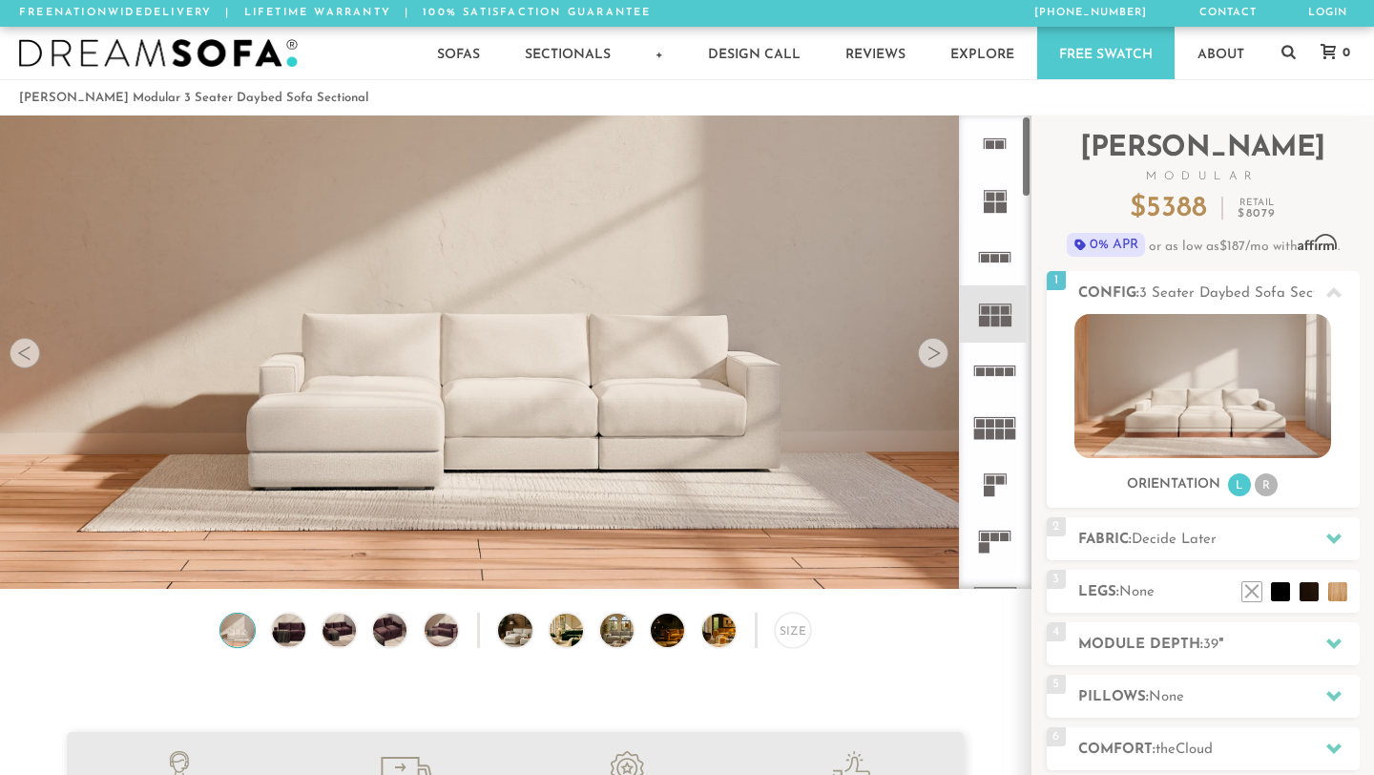
click at [928, 356] on div at bounding box center [933, 353] width 31 height 31
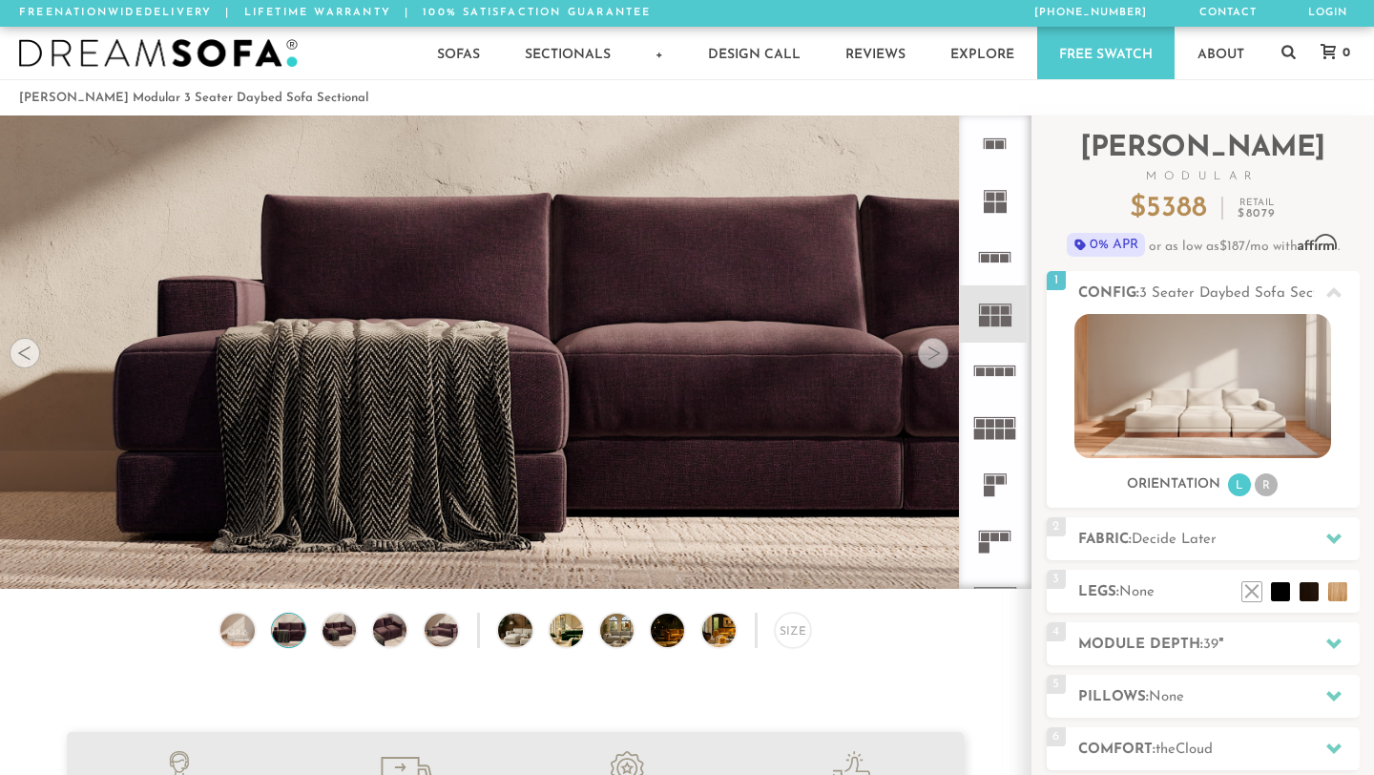
click at [928, 356] on div at bounding box center [933, 353] width 31 height 31
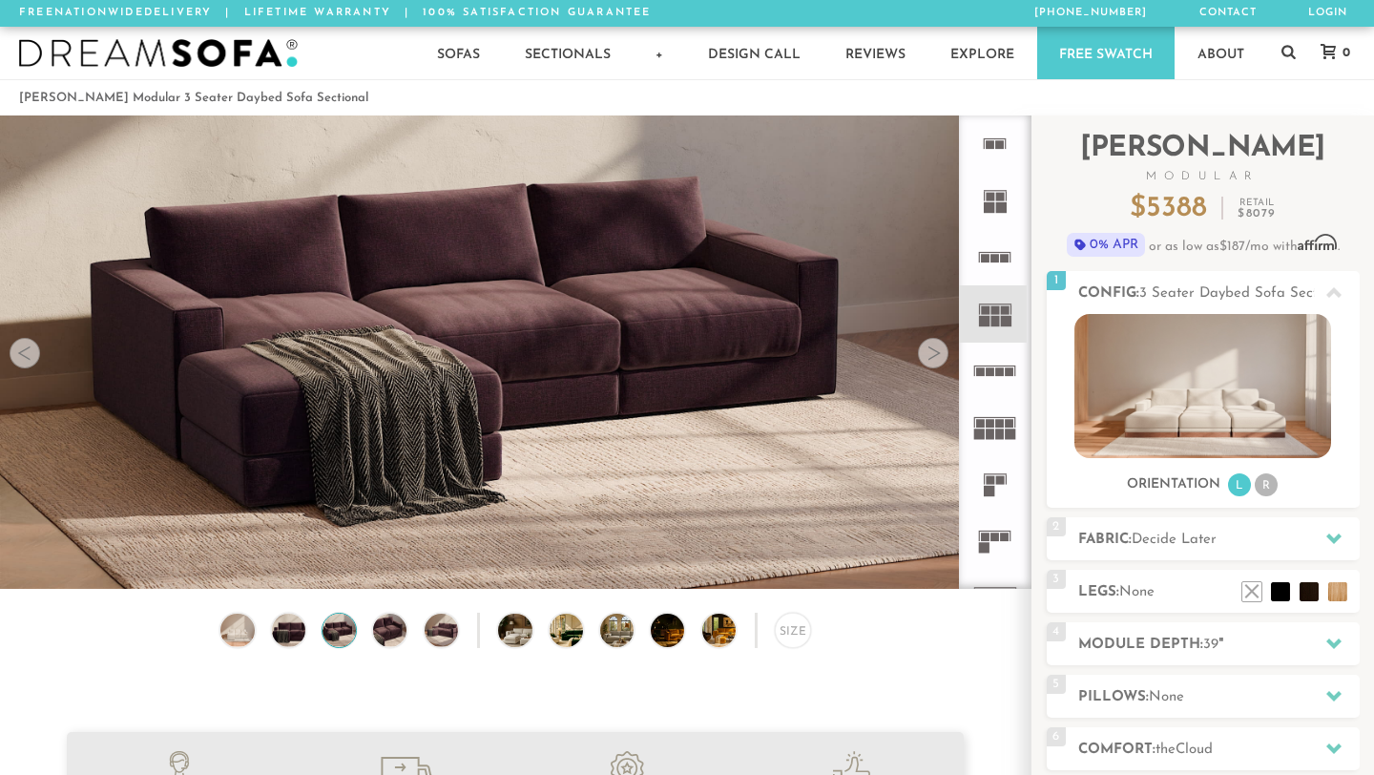
click at [928, 356] on div at bounding box center [933, 353] width 31 height 31
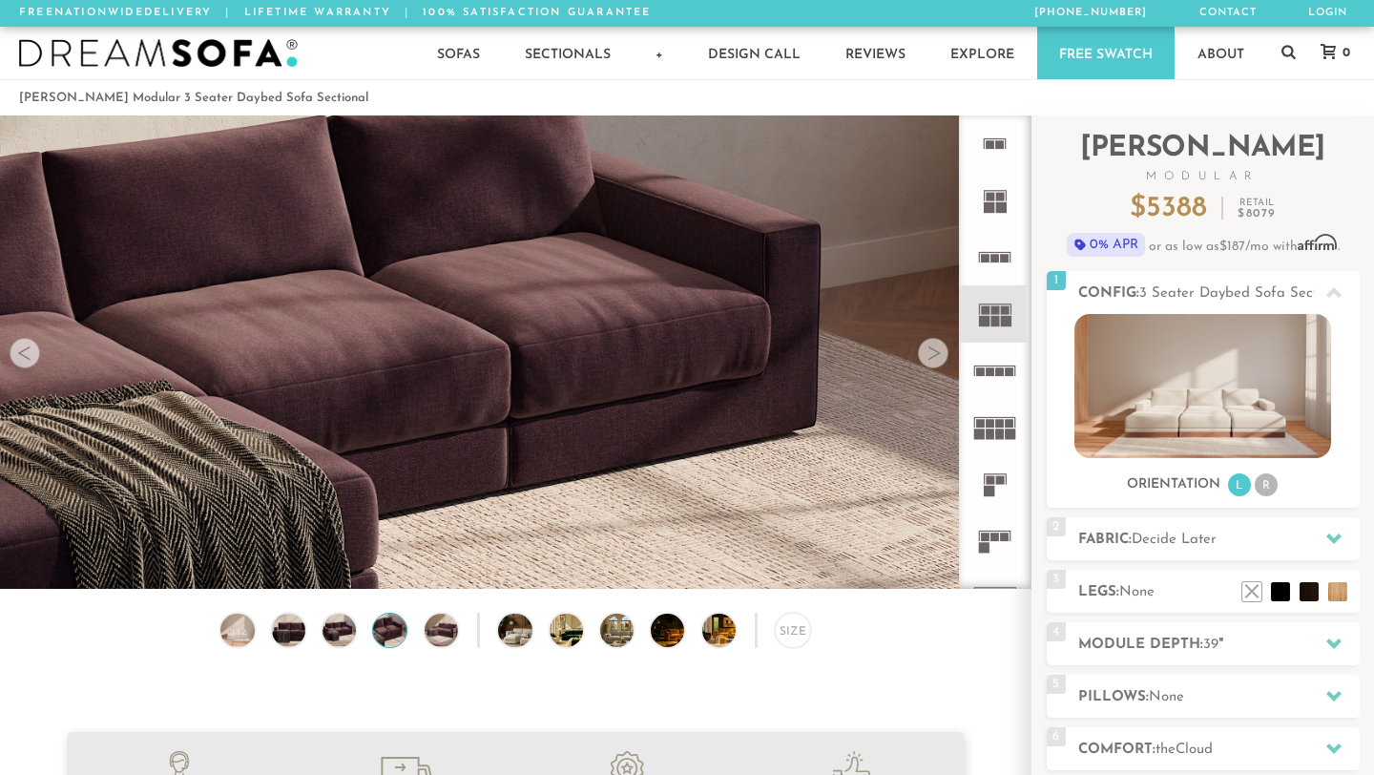
click at [928, 356] on div at bounding box center [933, 353] width 31 height 31
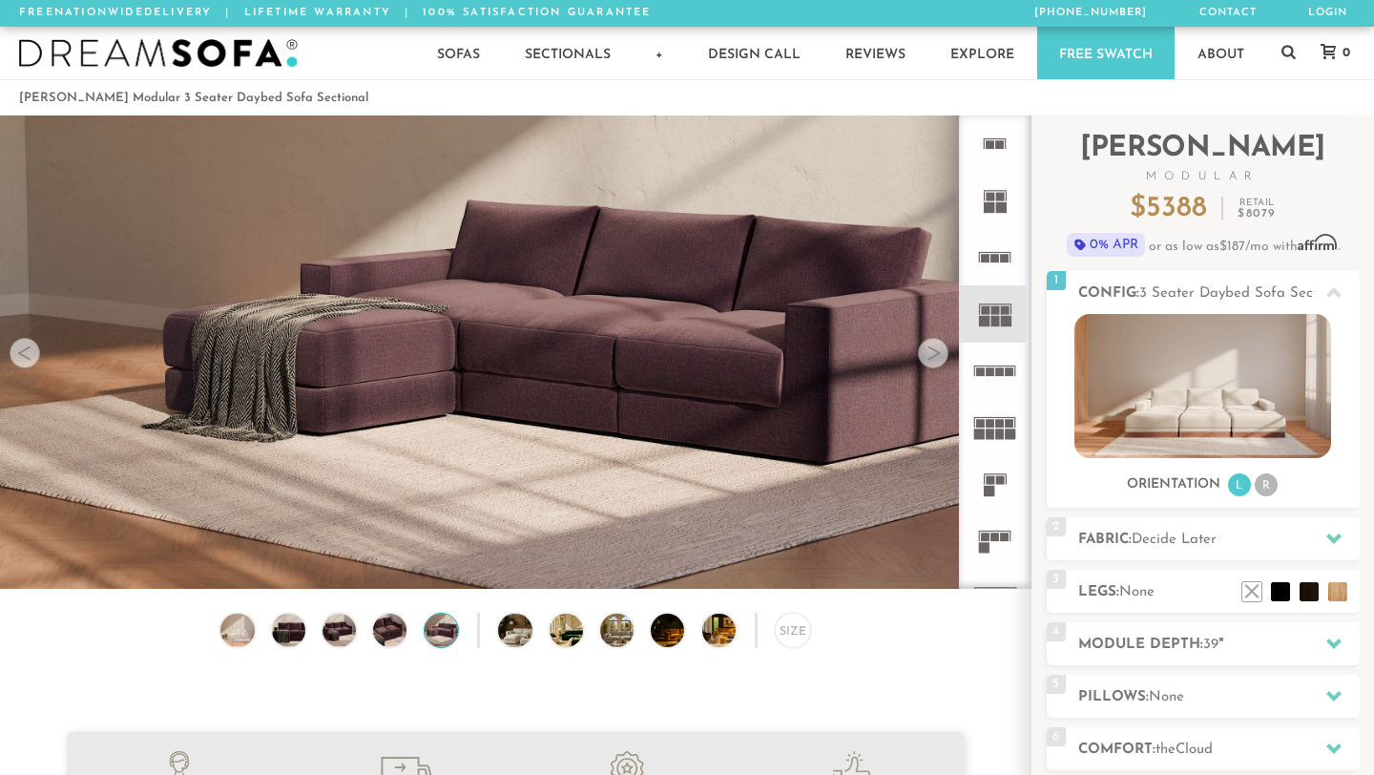
click at [928, 356] on div at bounding box center [933, 353] width 31 height 31
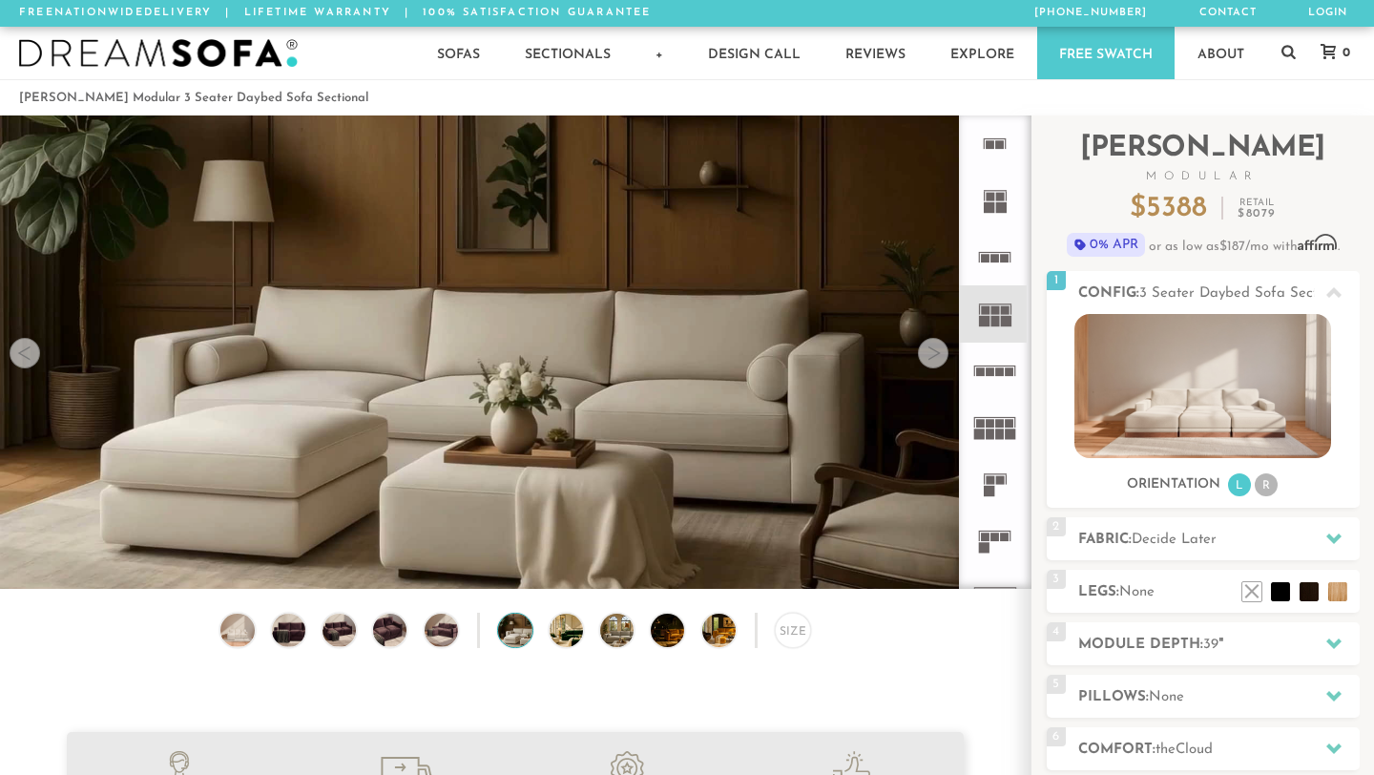
click at [928, 356] on div at bounding box center [933, 353] width 31 height 31
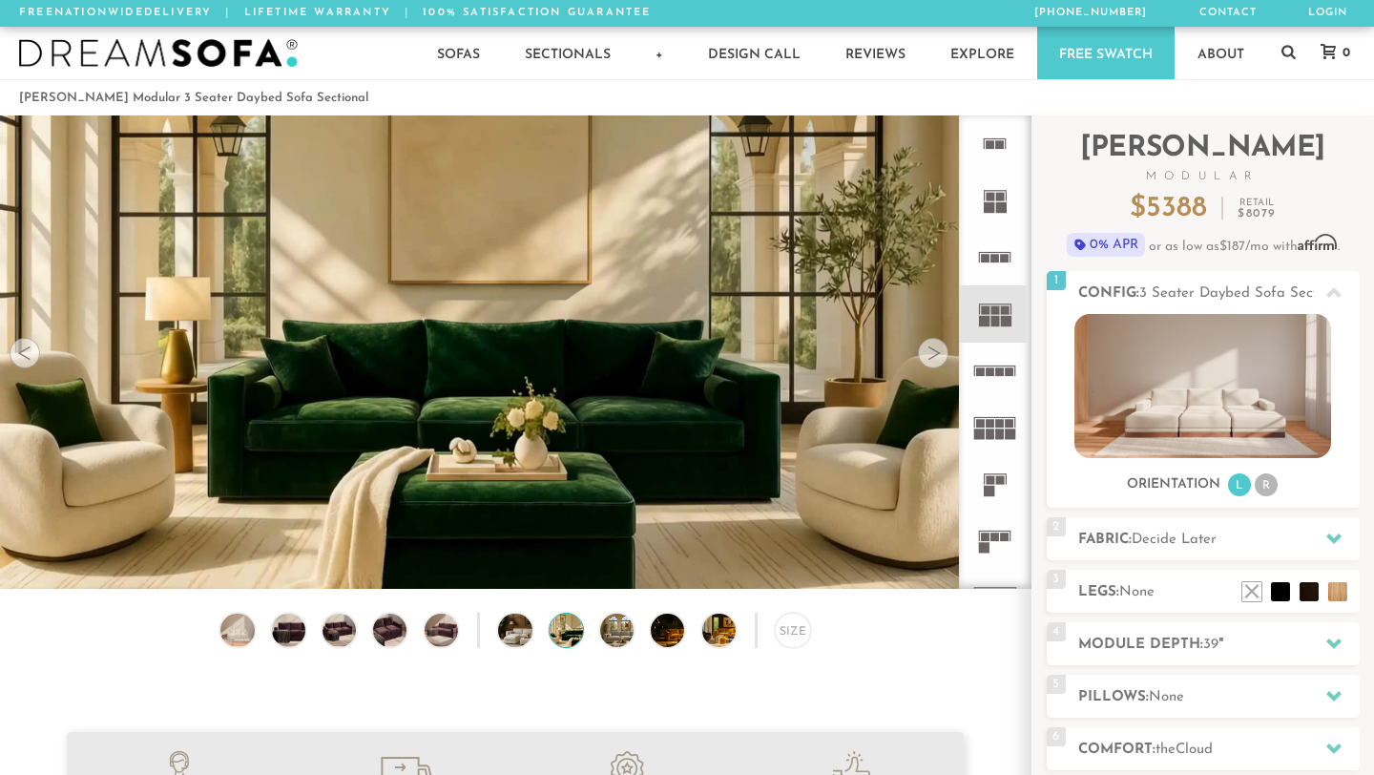
click at [928, 356] on div at bounding box center [933, 353] width 31 height 31
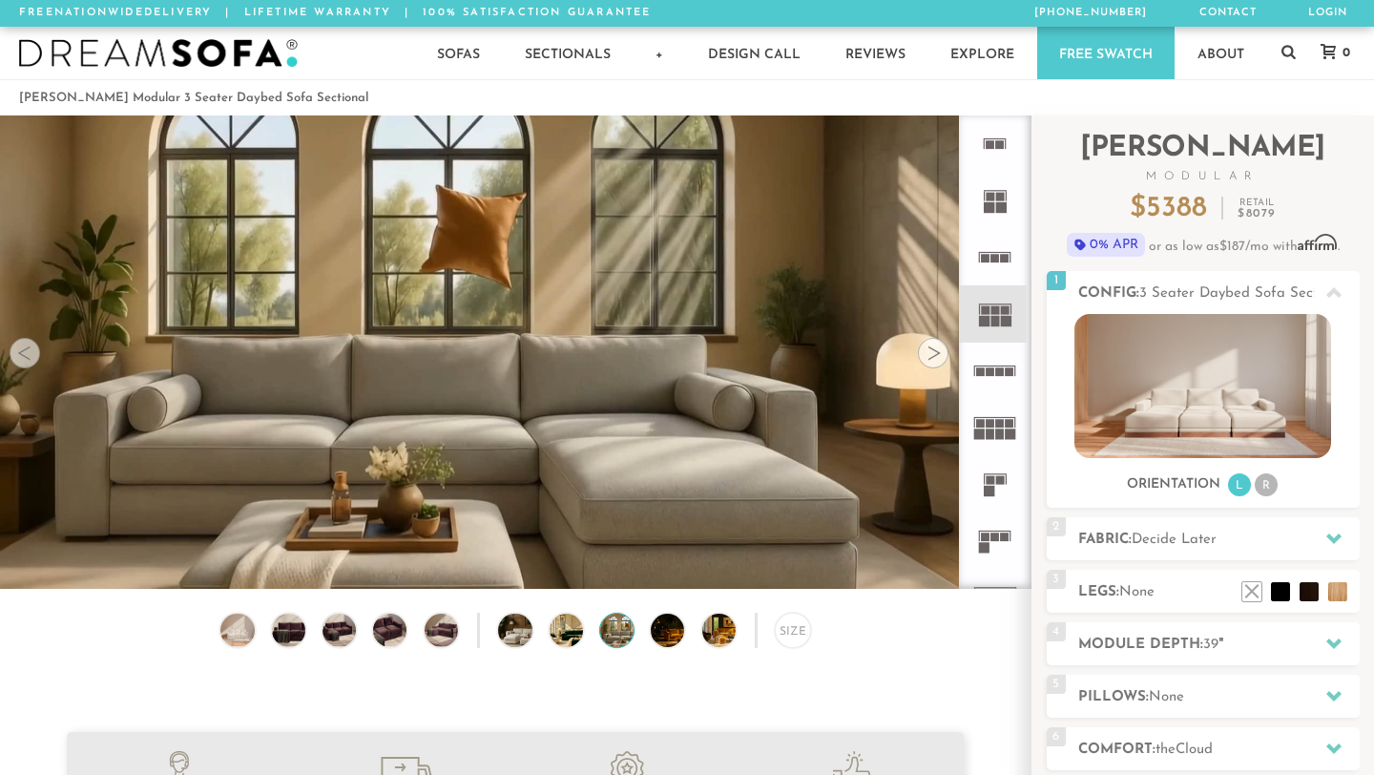
click at [928, 356] on div at bounding box center [933, 353] width 31 height 31
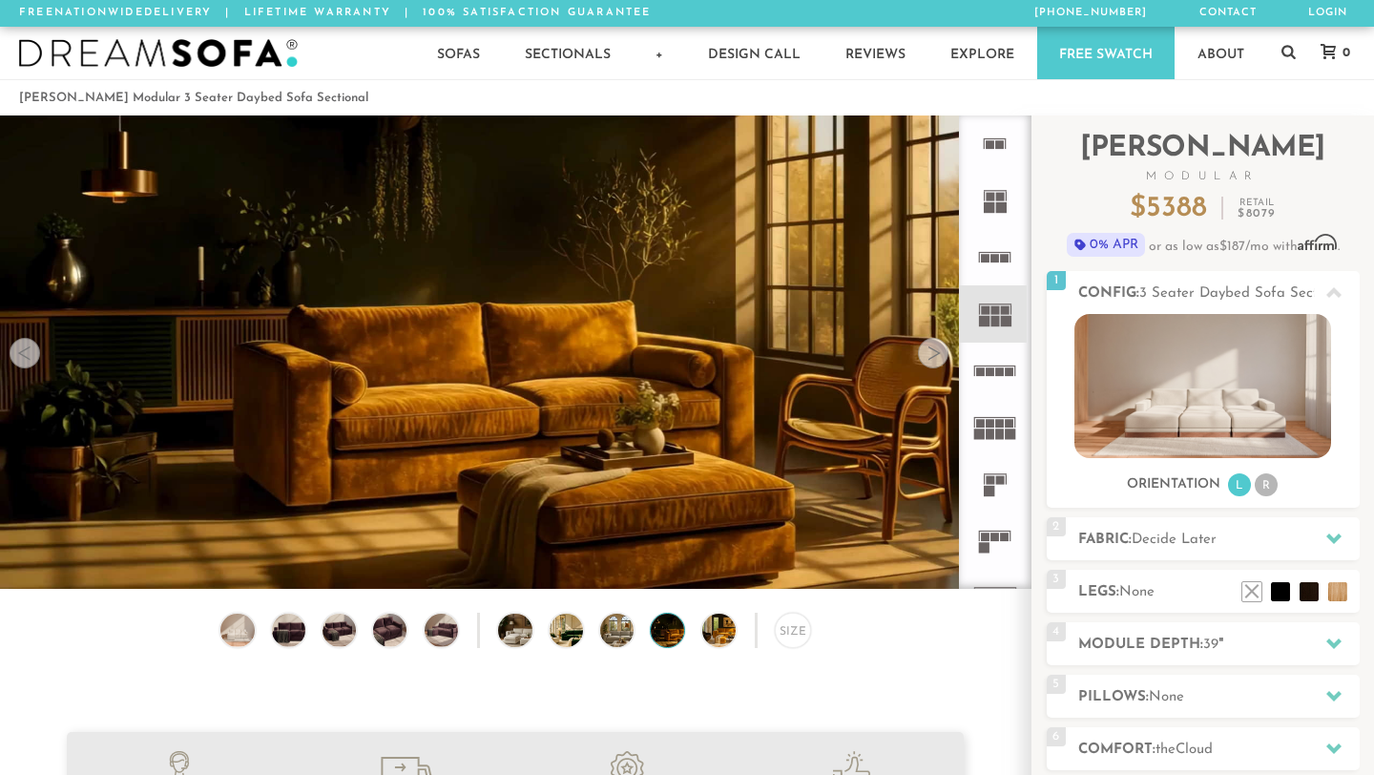
click at [928, 356] on div at bounding box center [933, 353] width 31 height 31
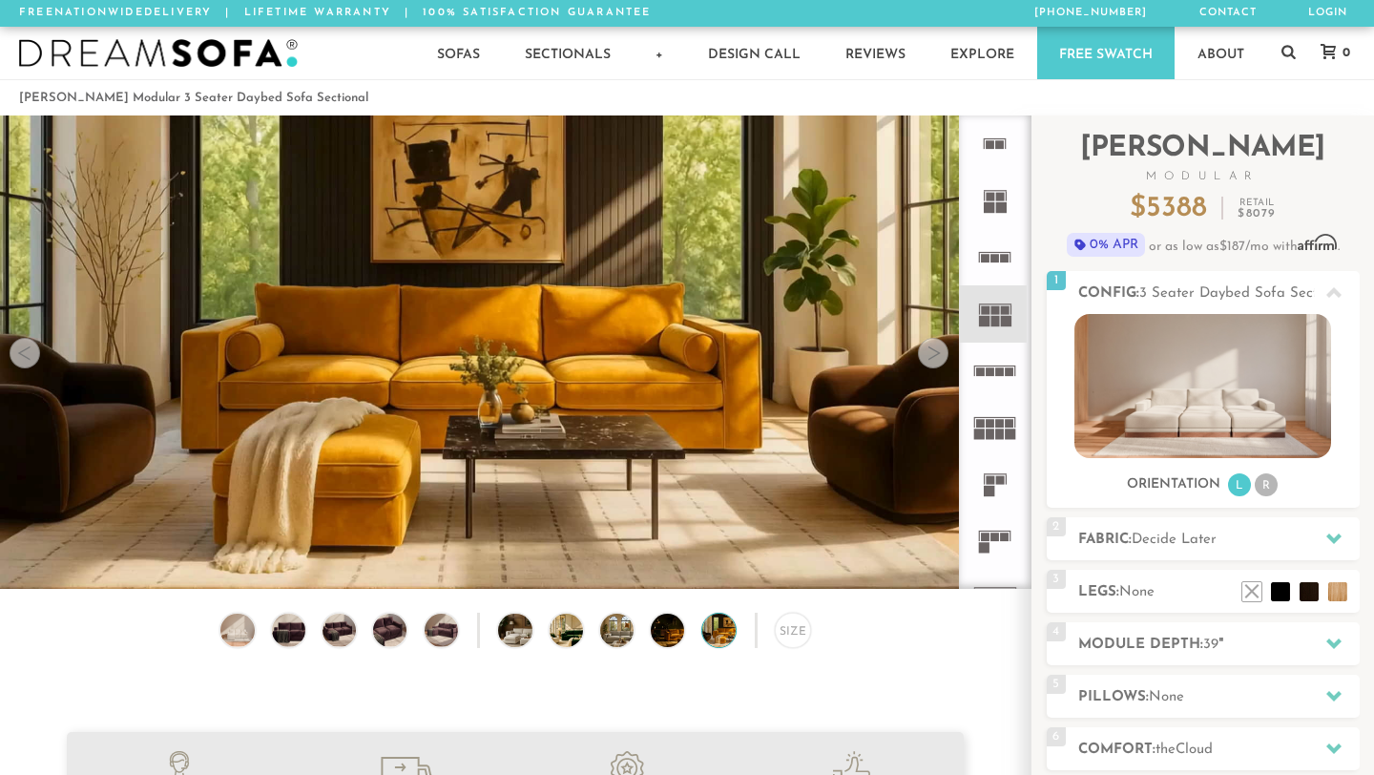
click at [928, 356] on div at bounding box center [933, 353] width 31 height 31
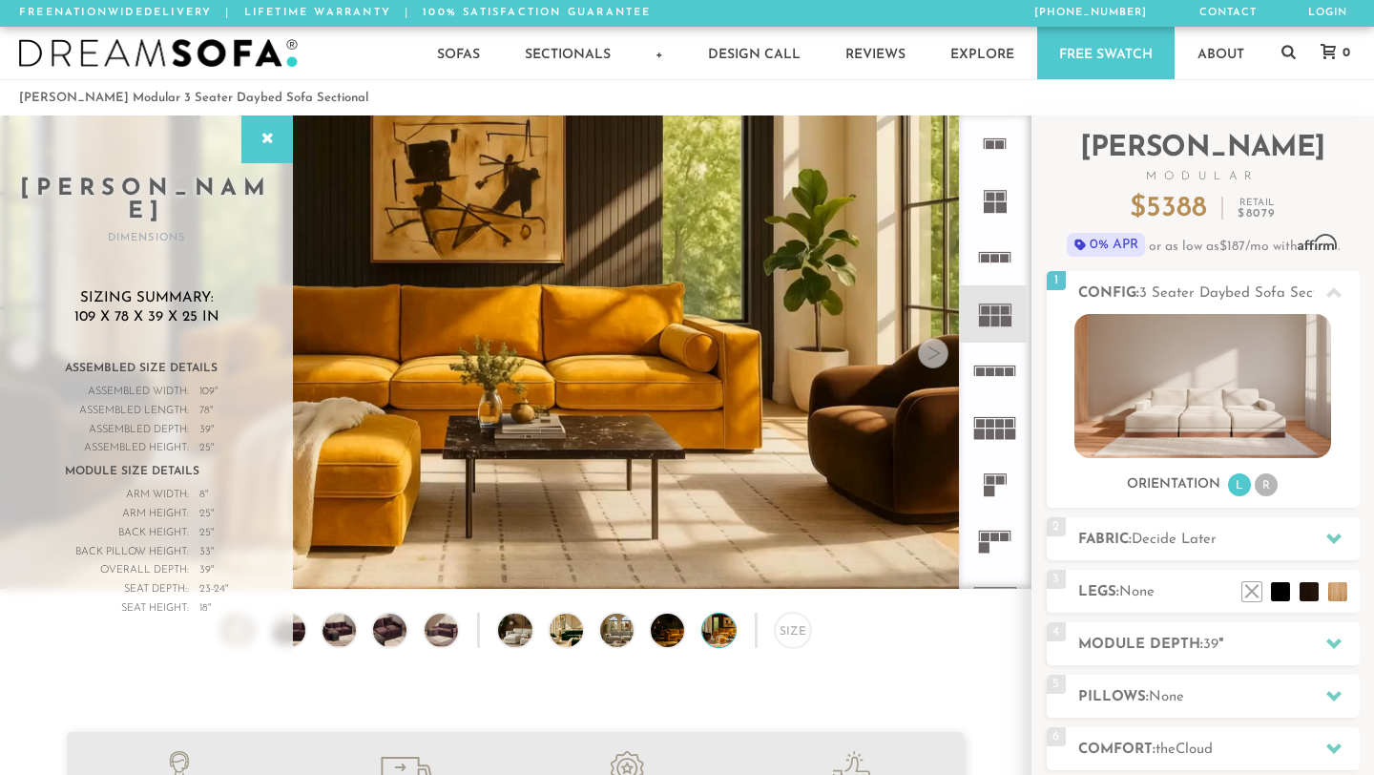
click at [1260, 479] on li "R" at bounding box center [1266, 484] width 23 height 23
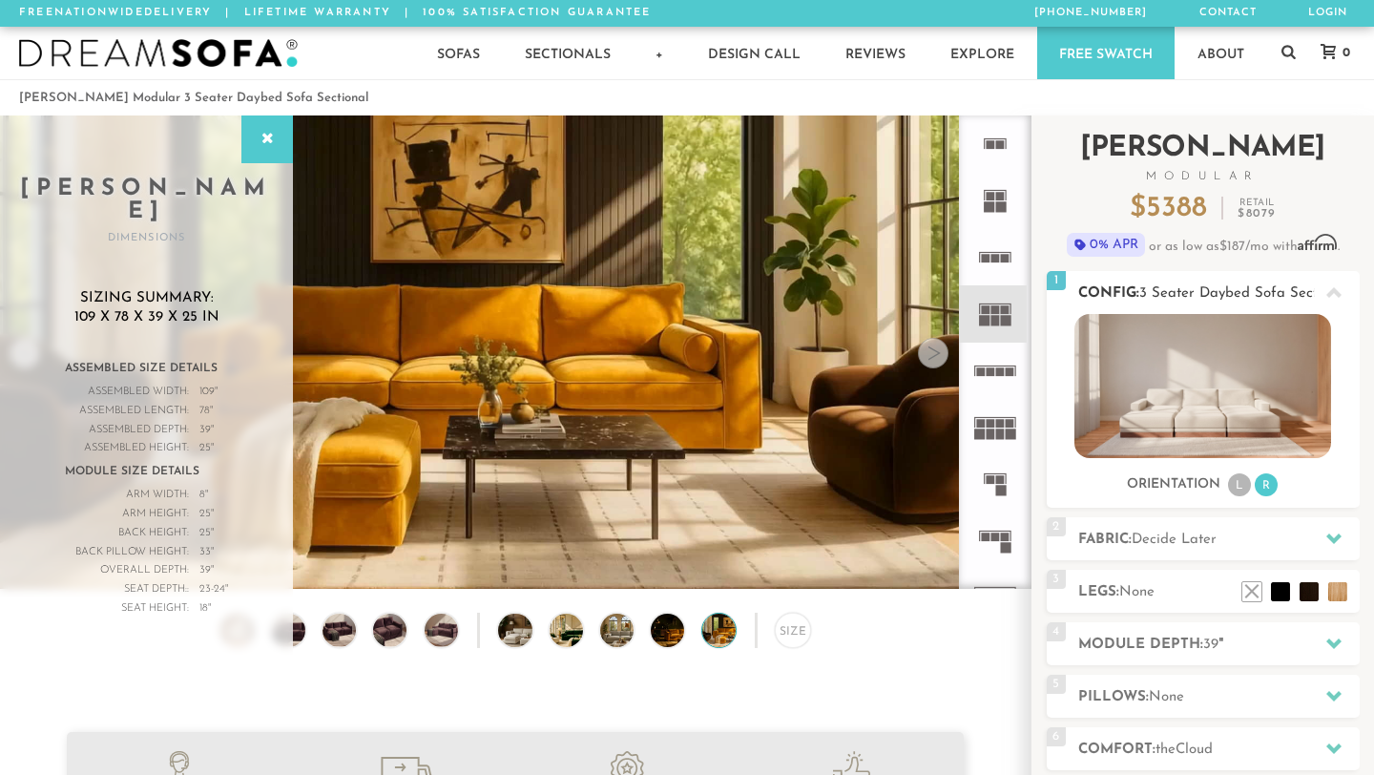
click at [1246, 483] on li "L" at bounding box center [1239, 484] width 23 height 23
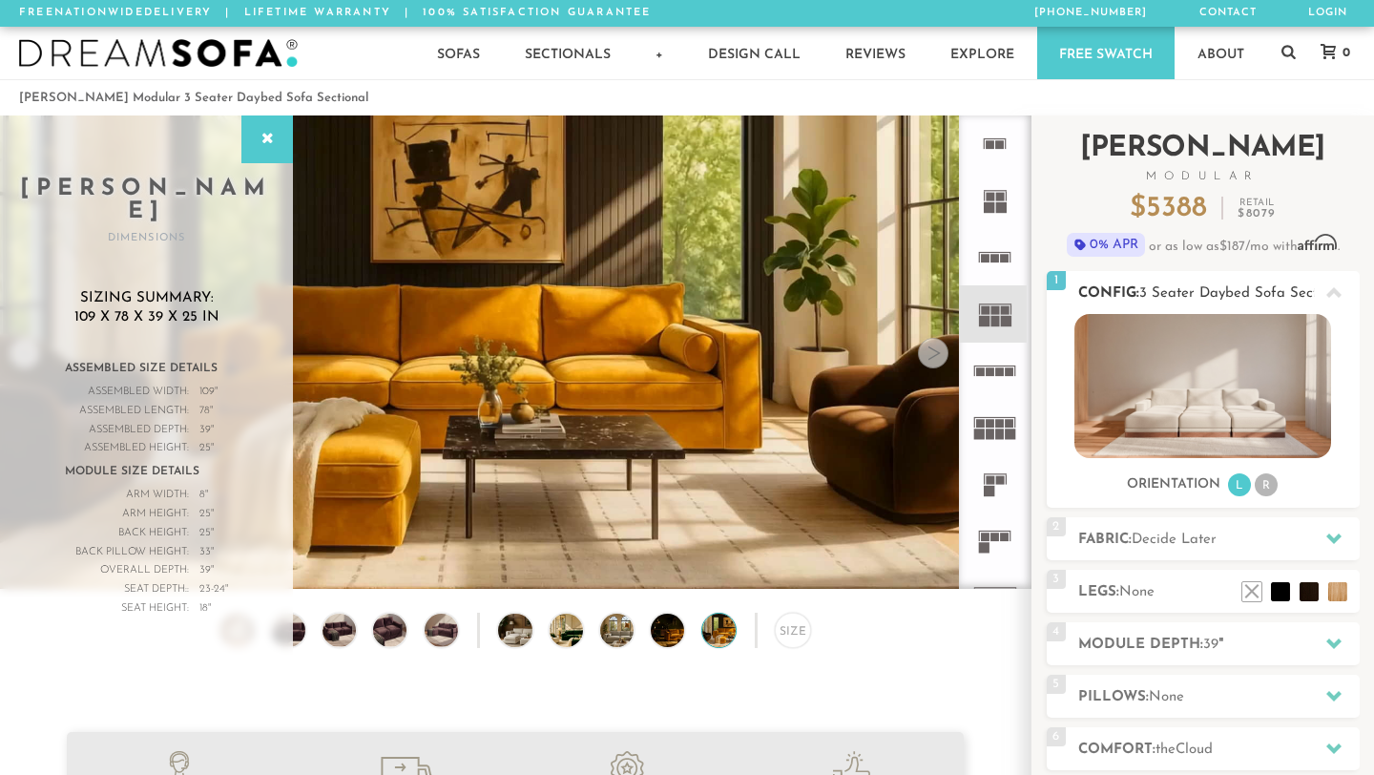
click at [1273, 485] on li "R" at bounding box center [1266, 484] width 23 height 23
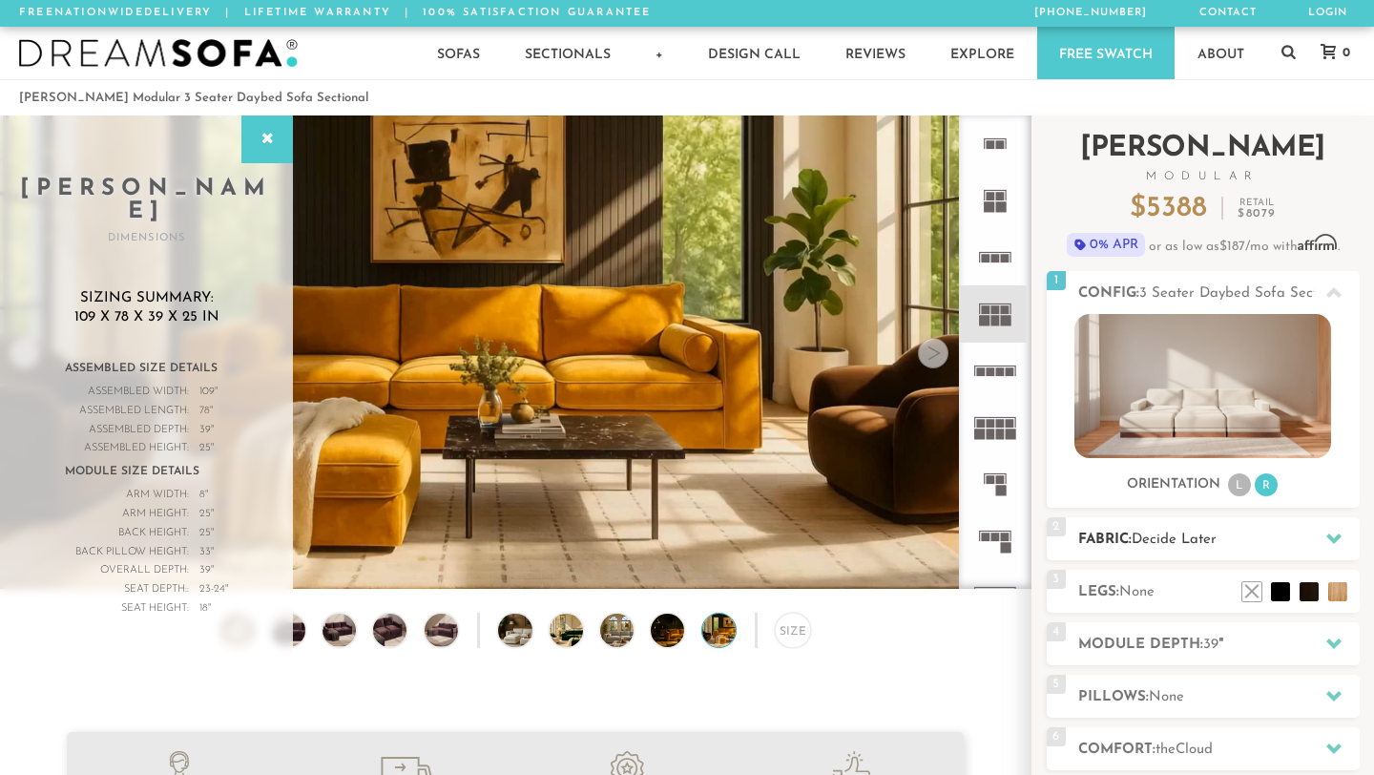
click at [1312, 539] on h2 "Fabric: Decide Later" at bounding box center [1218, 540] width 281 height 22
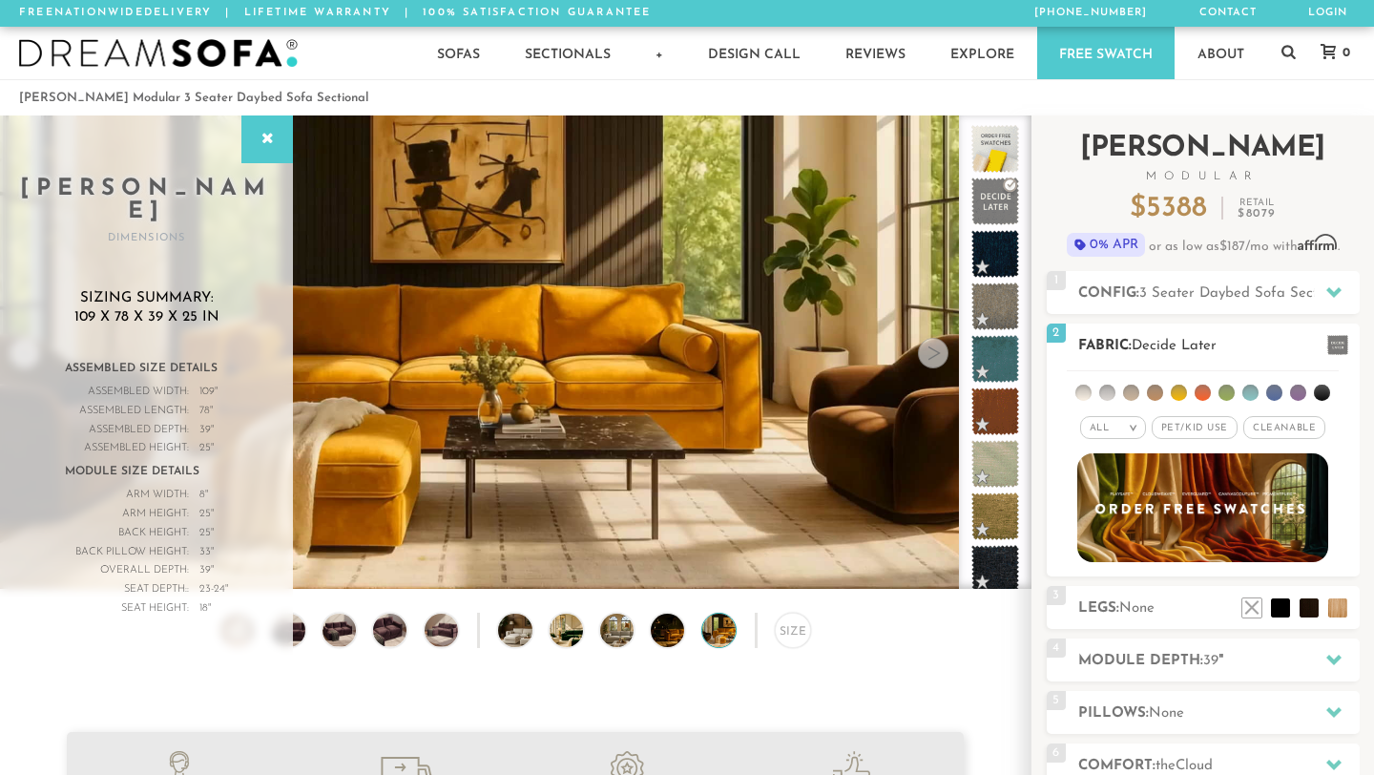
click at [1228, 396] on li at bounding box center [1226, 393] width 16 height 16
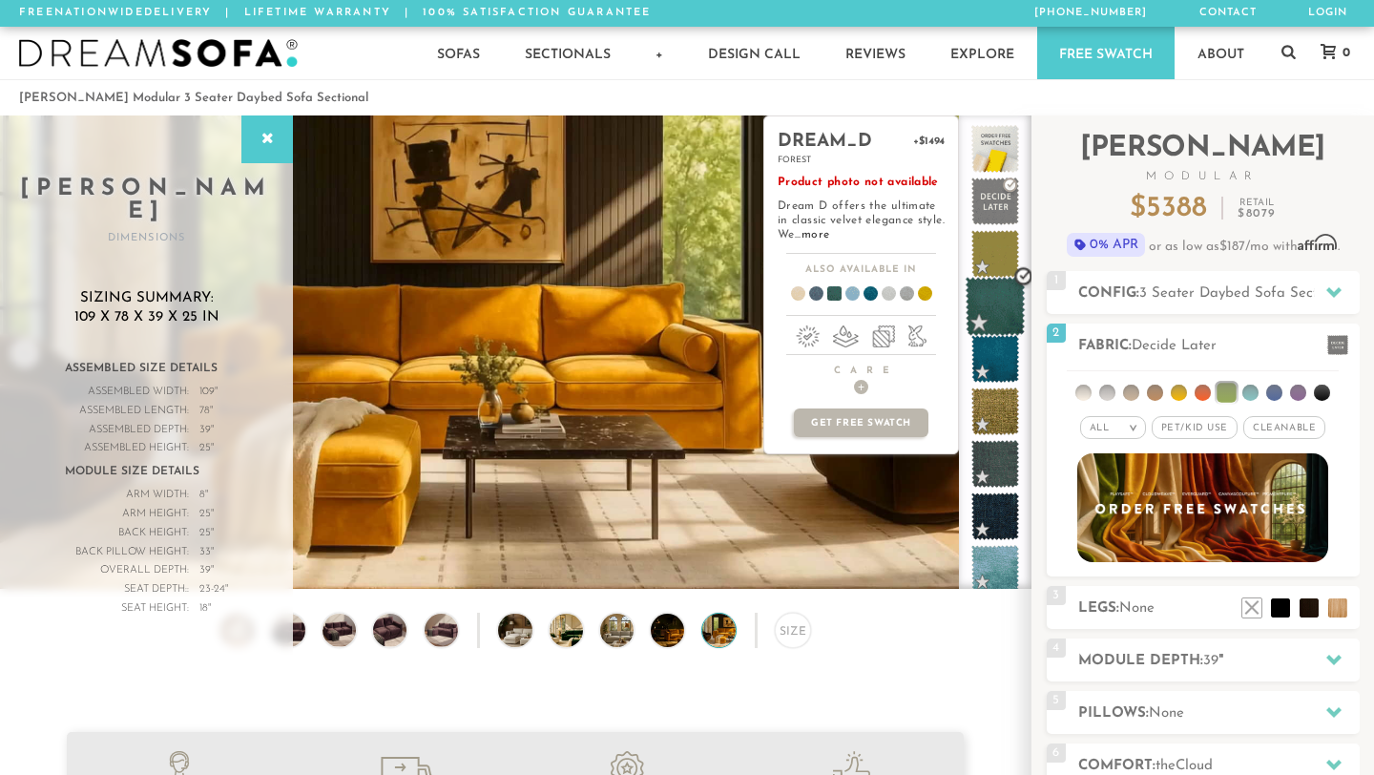
click at [998, 302] on span at bounding box center [996, 307] width 60 height 60
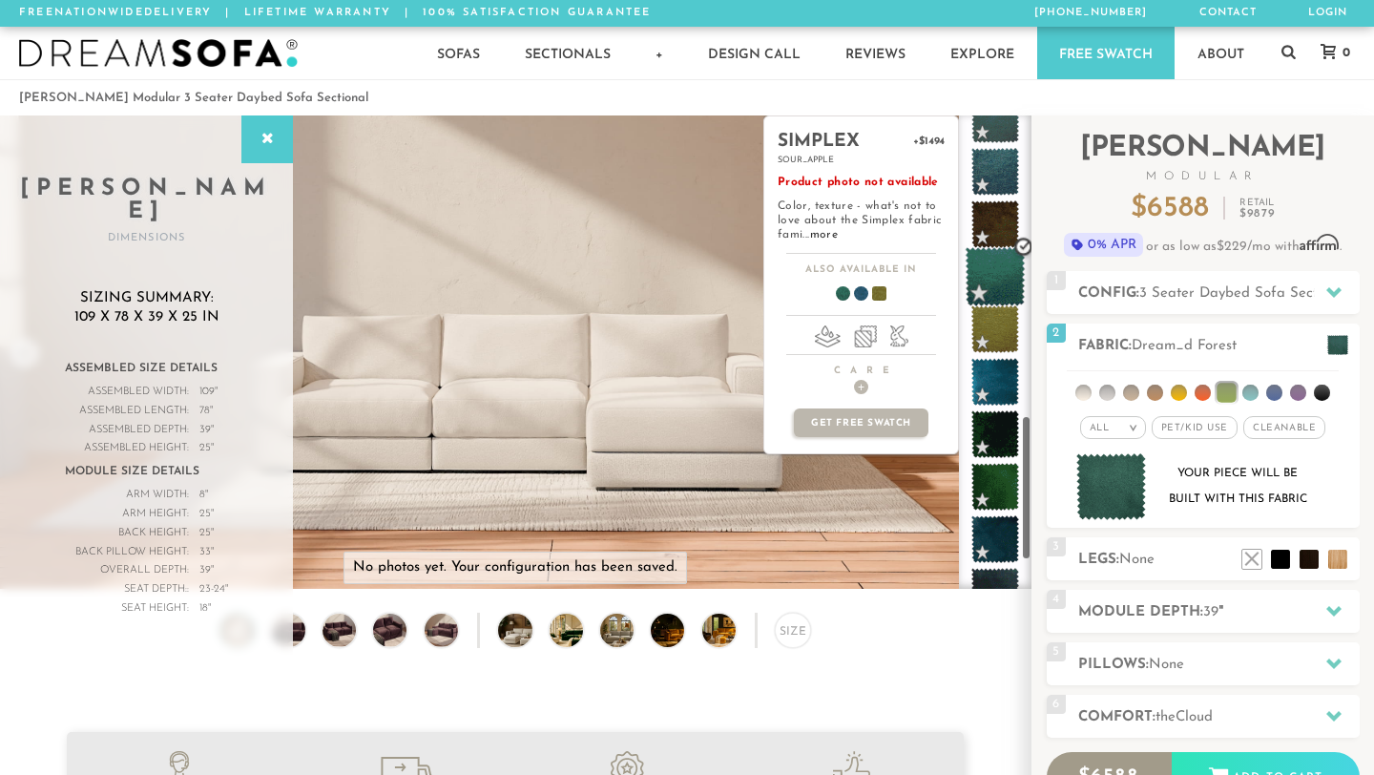
scroll to position [974, 0]
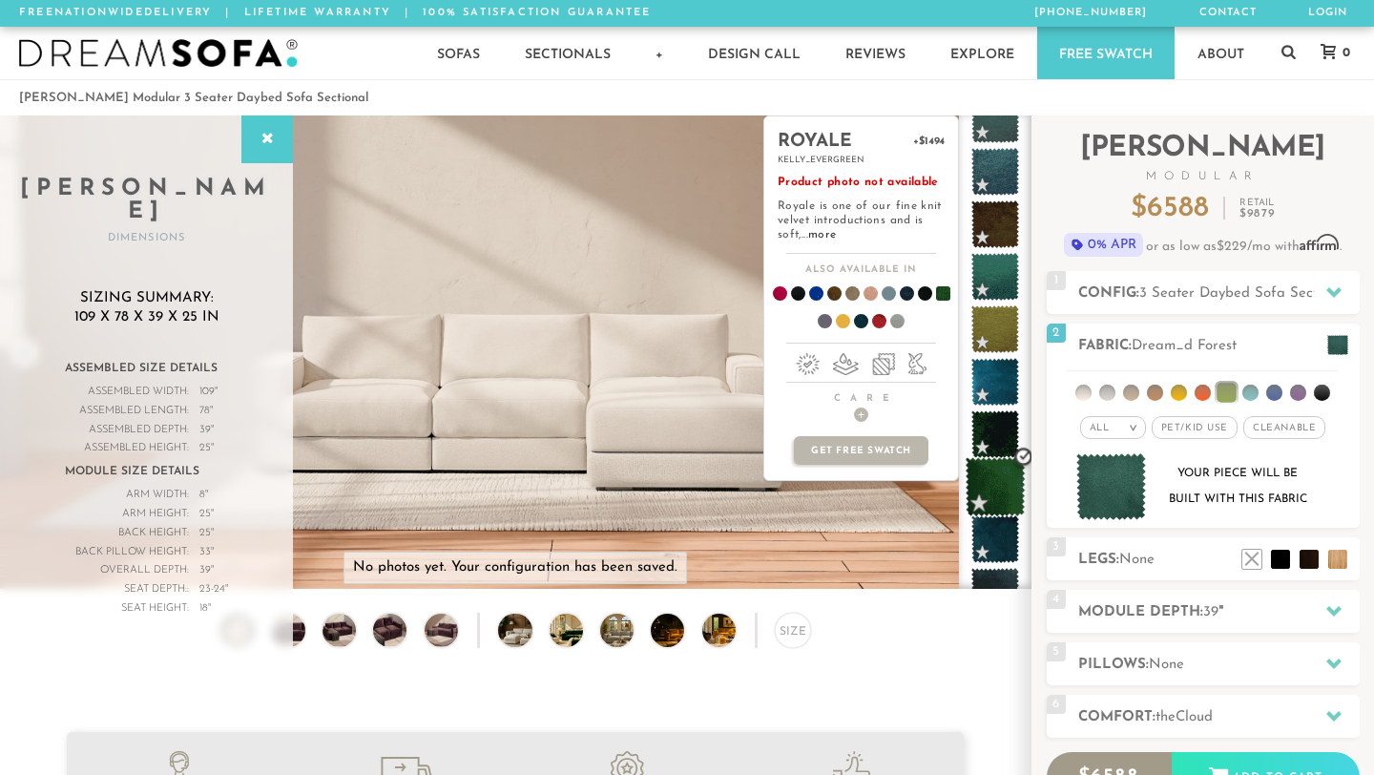
click at [1000, 486] on span at bounding box center [996, 487] width 60 height 60
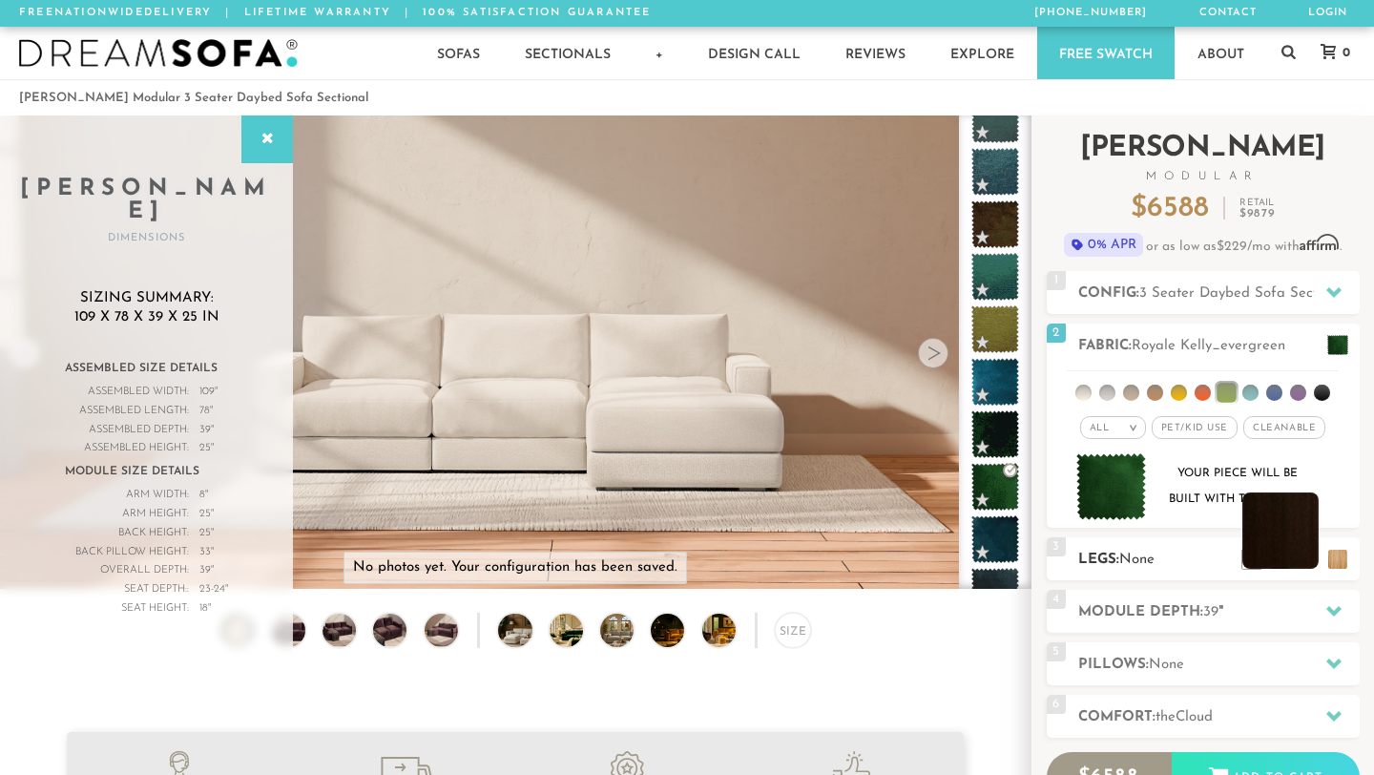
click at [1310, 557] on li at bounding box center [1280, 530] width 76 height 76
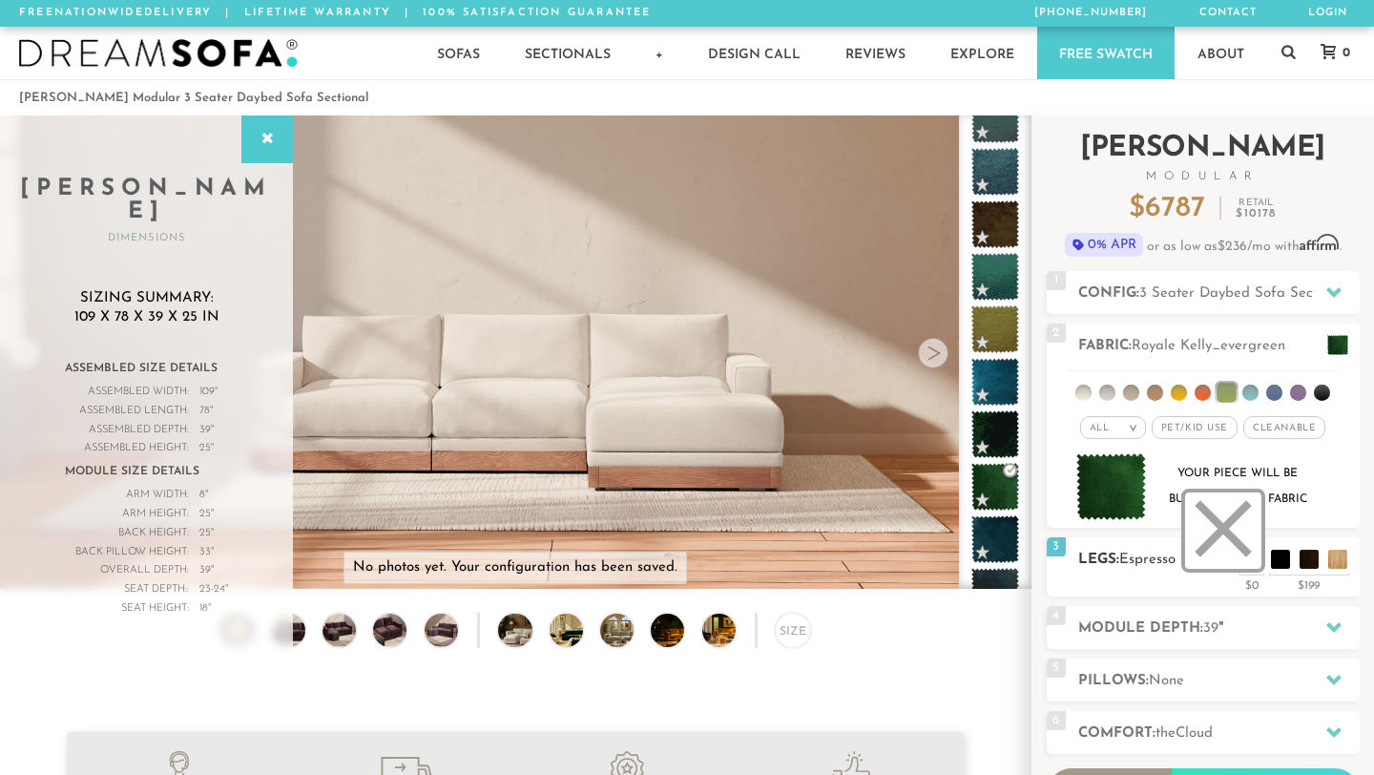
click at [1253, 563] on li at bounding box center [1223, 530] width 76 height 76
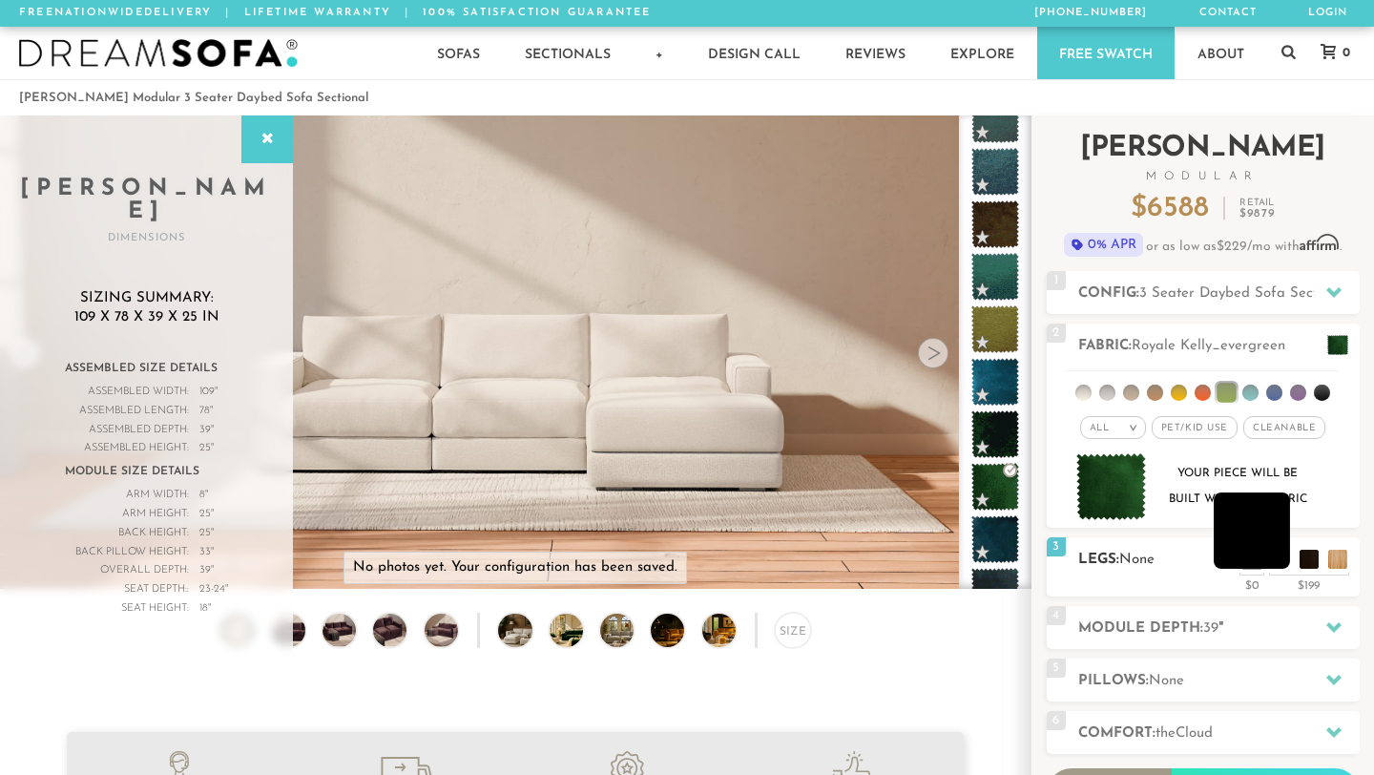
click at [1279, 564] on li at bounding box center [1252, 530] width 76 height 76
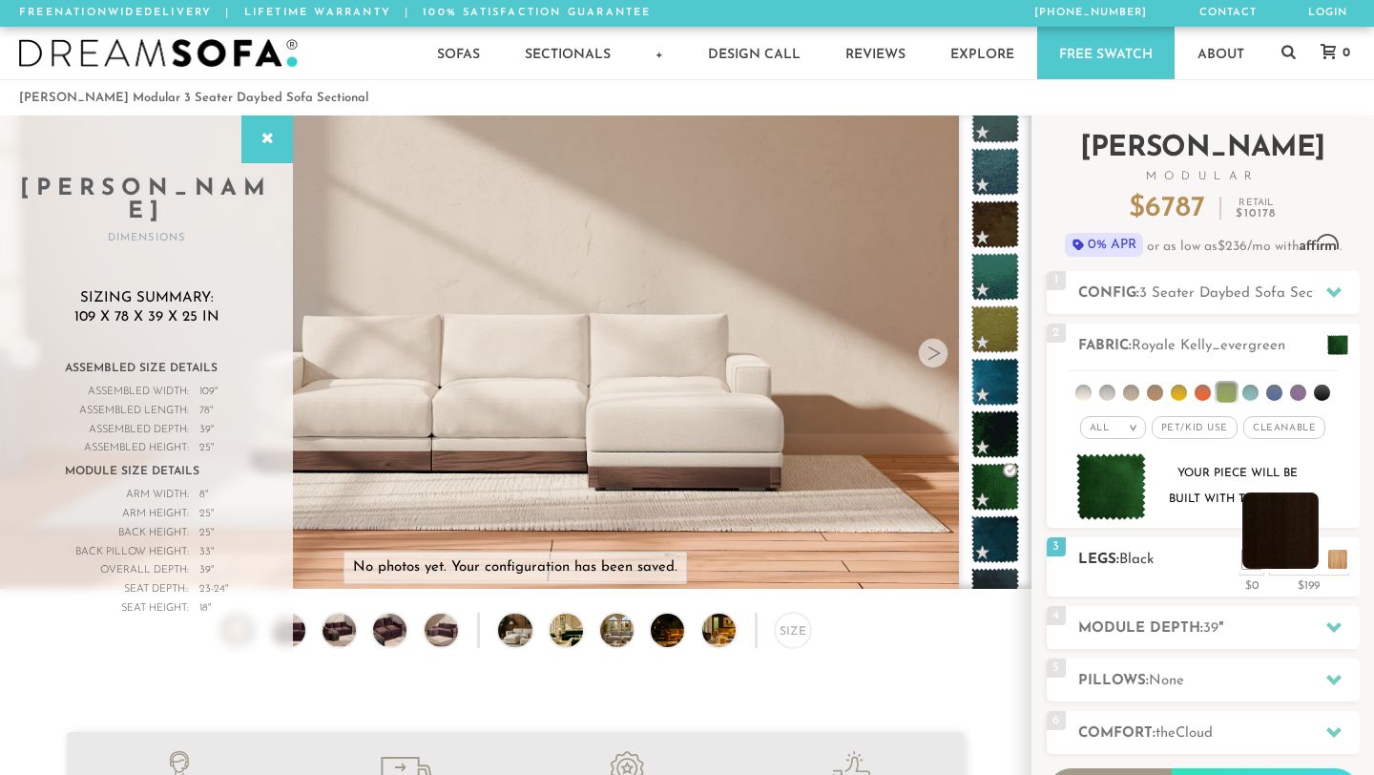
click at [1311, 567] on li at bounding box center [1280, 530] width 76 height 76
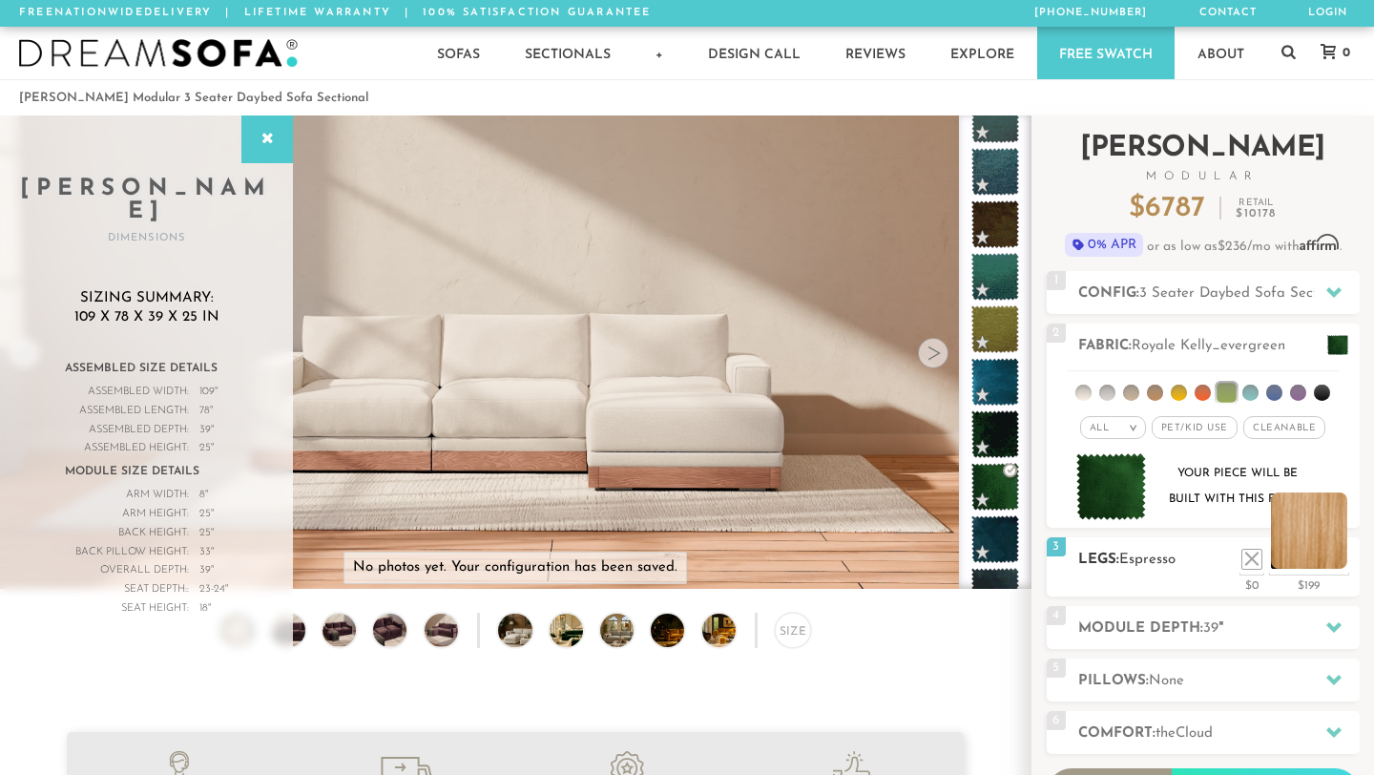
click at [1334, 567] on li at bounding box center [1309, 530] width 76 height 76
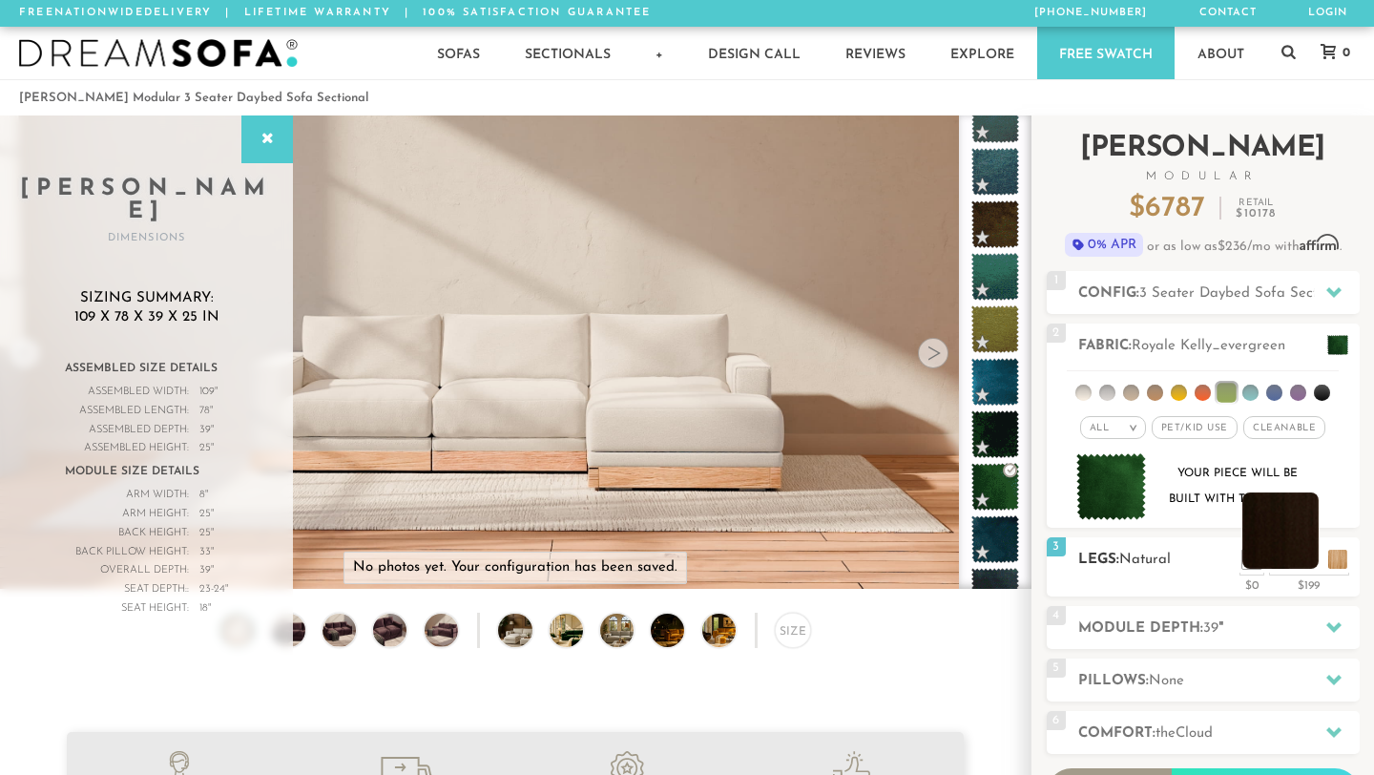
click at [1303, 566] on li at bounding box center [1280, 530] width 76 height 76
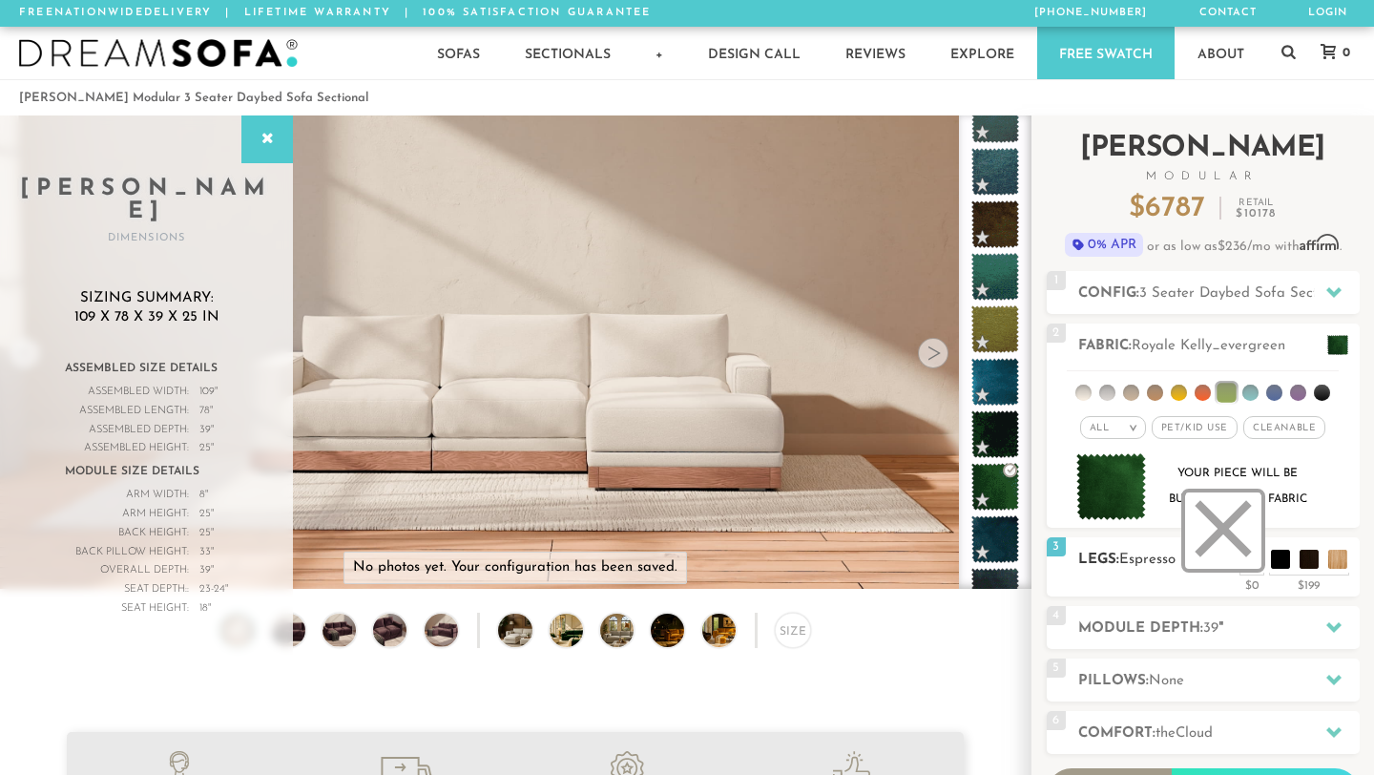
click at [1249, 566] on li at bounding box center [1223, 530] width 76 height 76
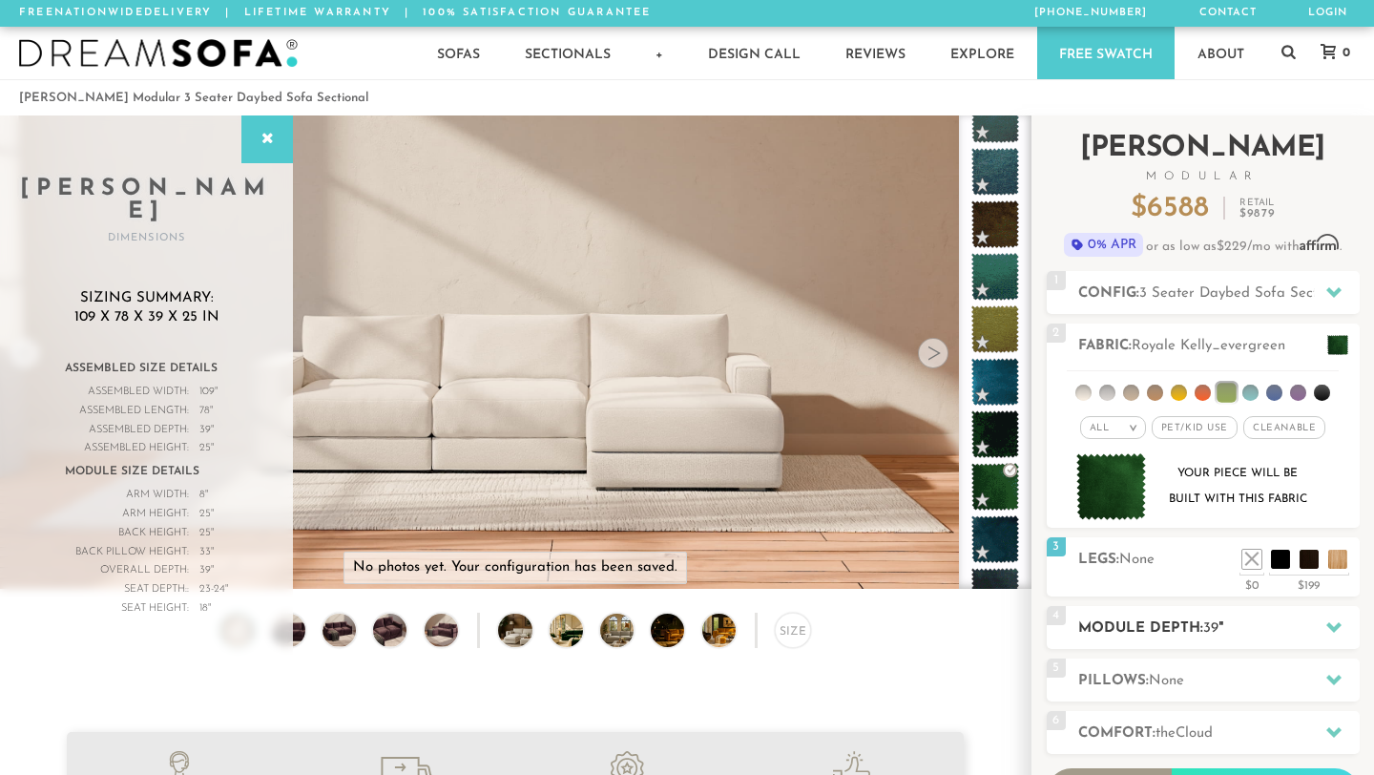
click at [1340, 622] on icon at bounding box center [1333, 626] width 15 height 15
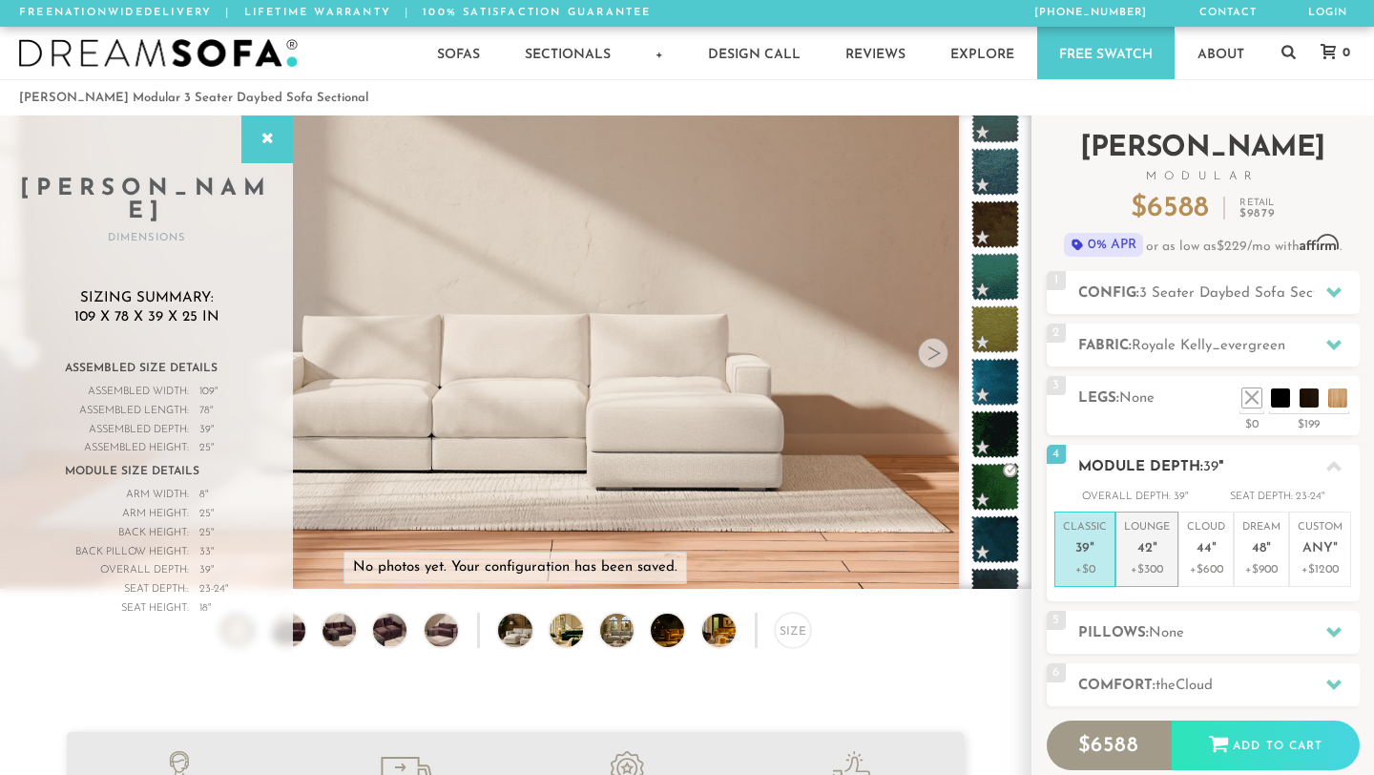
click at [1134, 559] on p "Lounge 42 "" at bounding box center [1147, 540] width 46 height 41
click at [1092, 549] on em """ at bounding box center [1092, 549] width 5 height 16
click at [1270, 304] on div "1 Config: 3 Seater Daybed Sofa Sectional R" at bounding box center [1203, 292] width 313 height 43
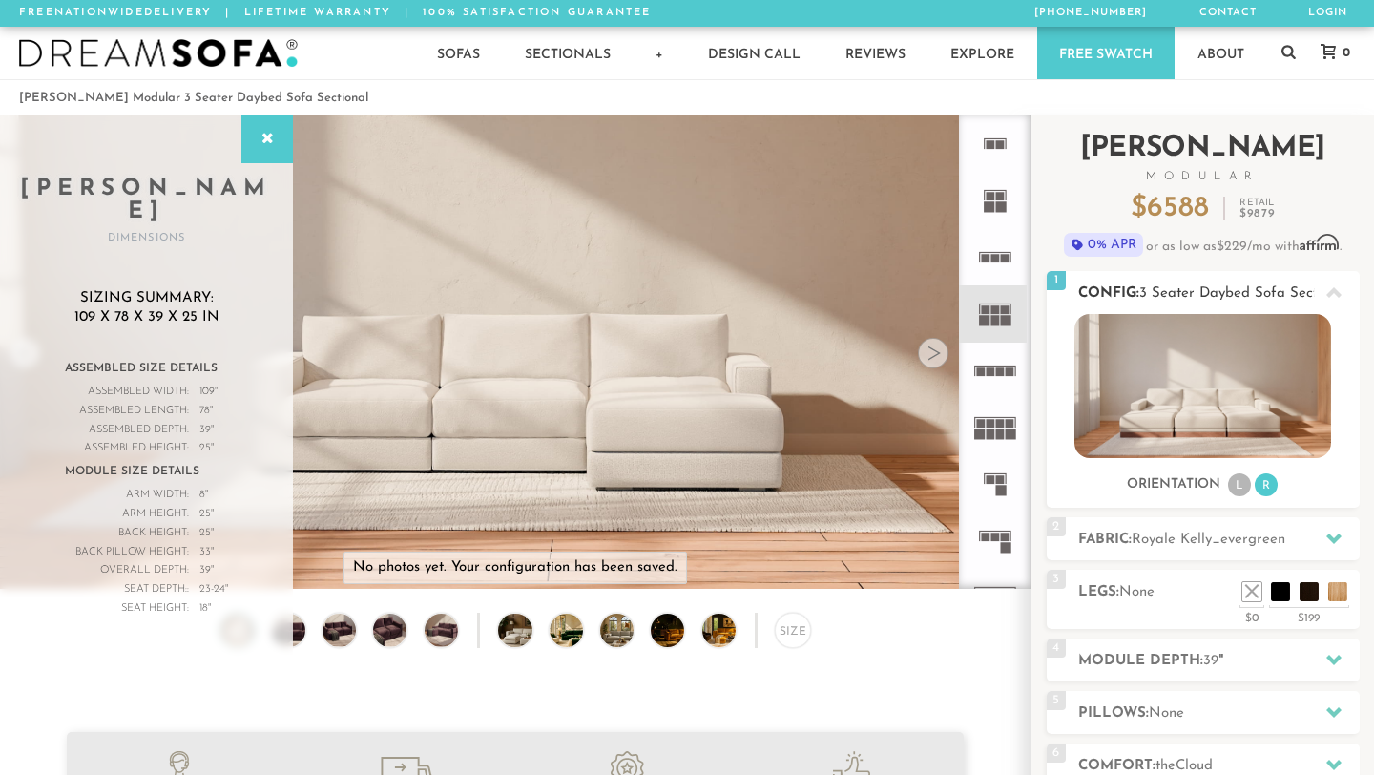
click at [1327, 297] on icon at bounding box center [1333, 292] width 15 height 15
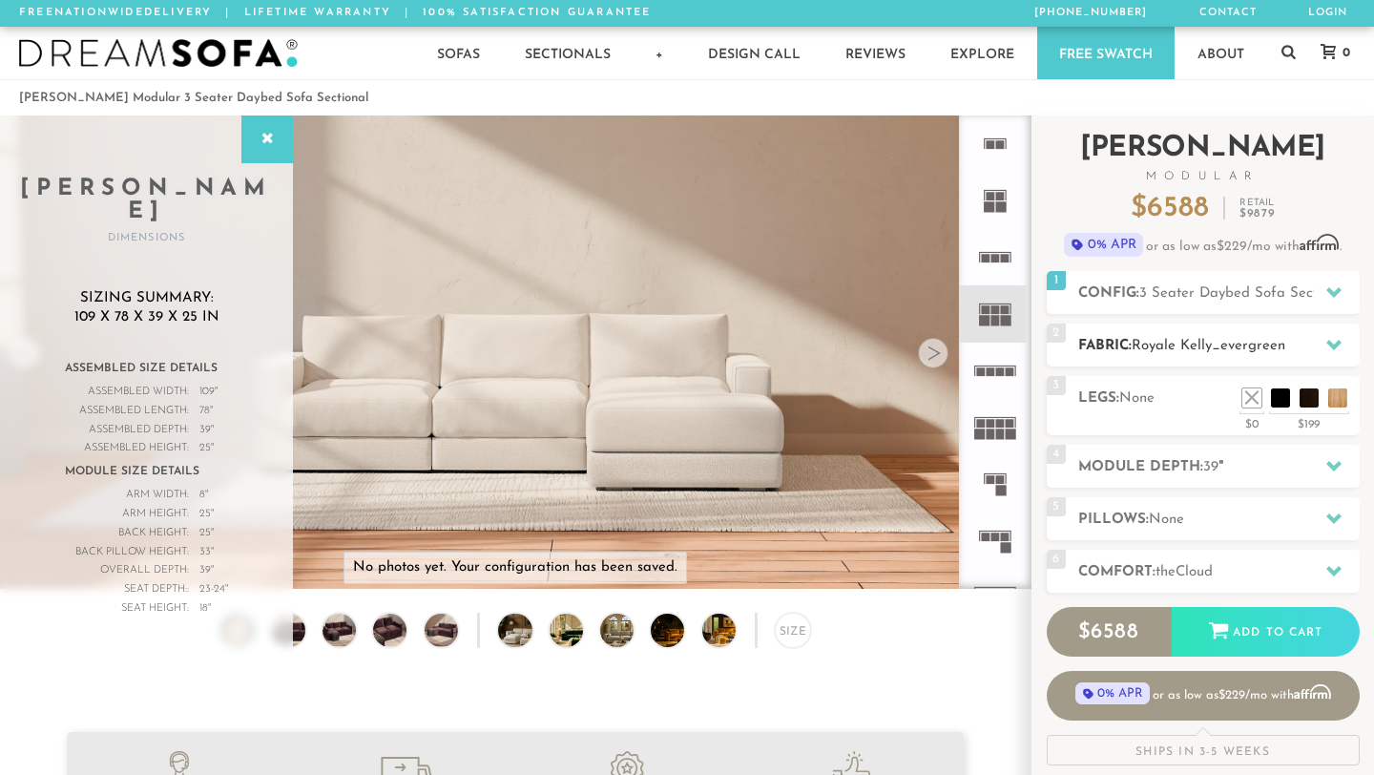
click at [1333, 347] on icon at bounding box center [1333, 345] width 15 height 10
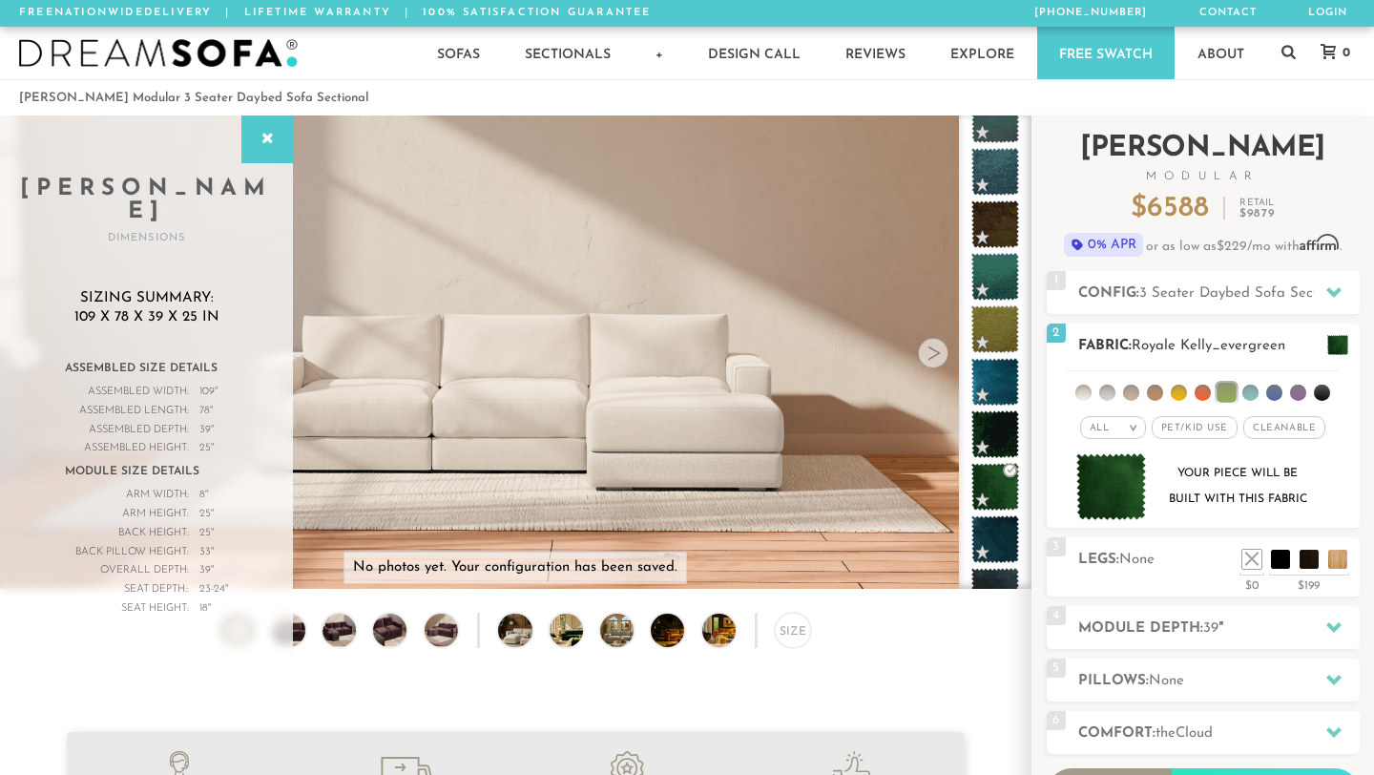
click at [1282, 335] on h2 "Fabric: Royale Kelly_evergreen" at bounding box center [1218, 346] width 281 height 22
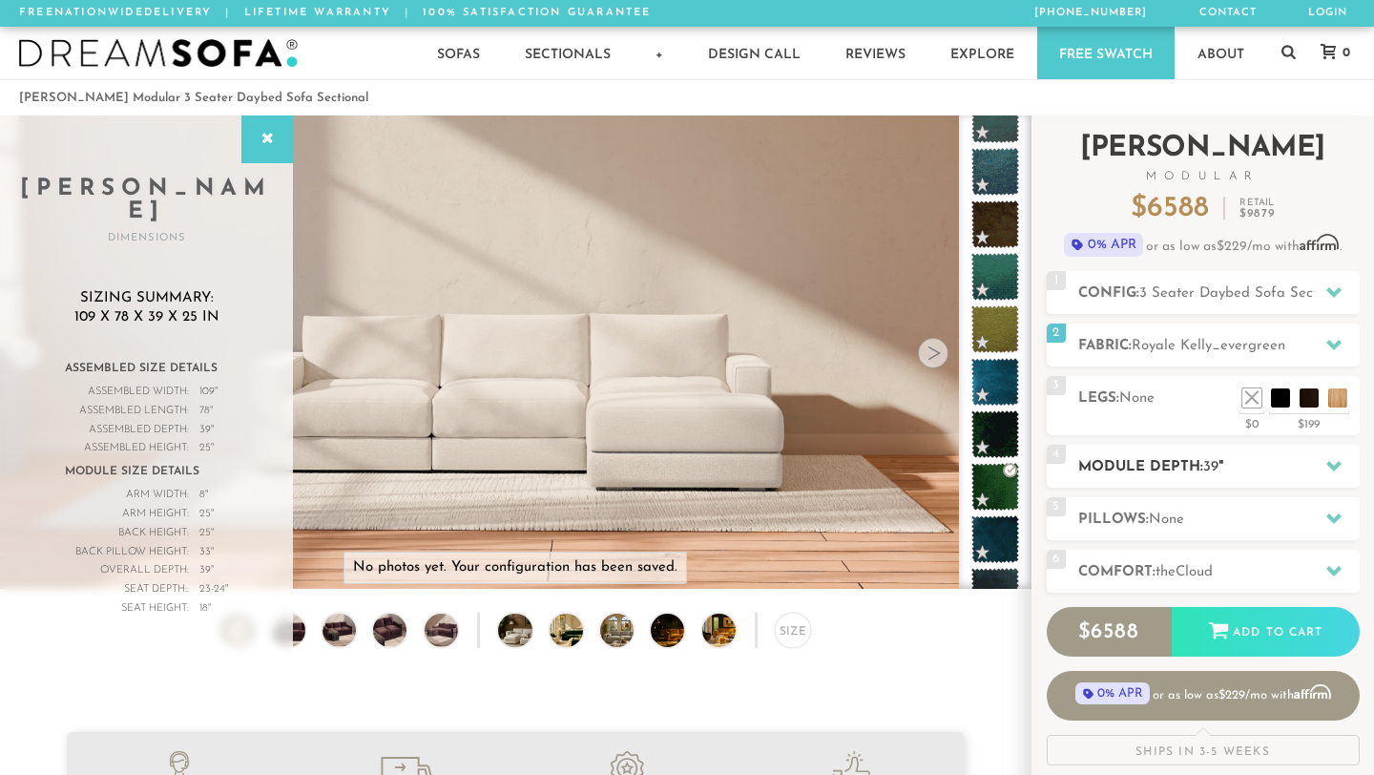
click at [1329, 468] on icon at bounding box center [1333, 465] width 15 height 15
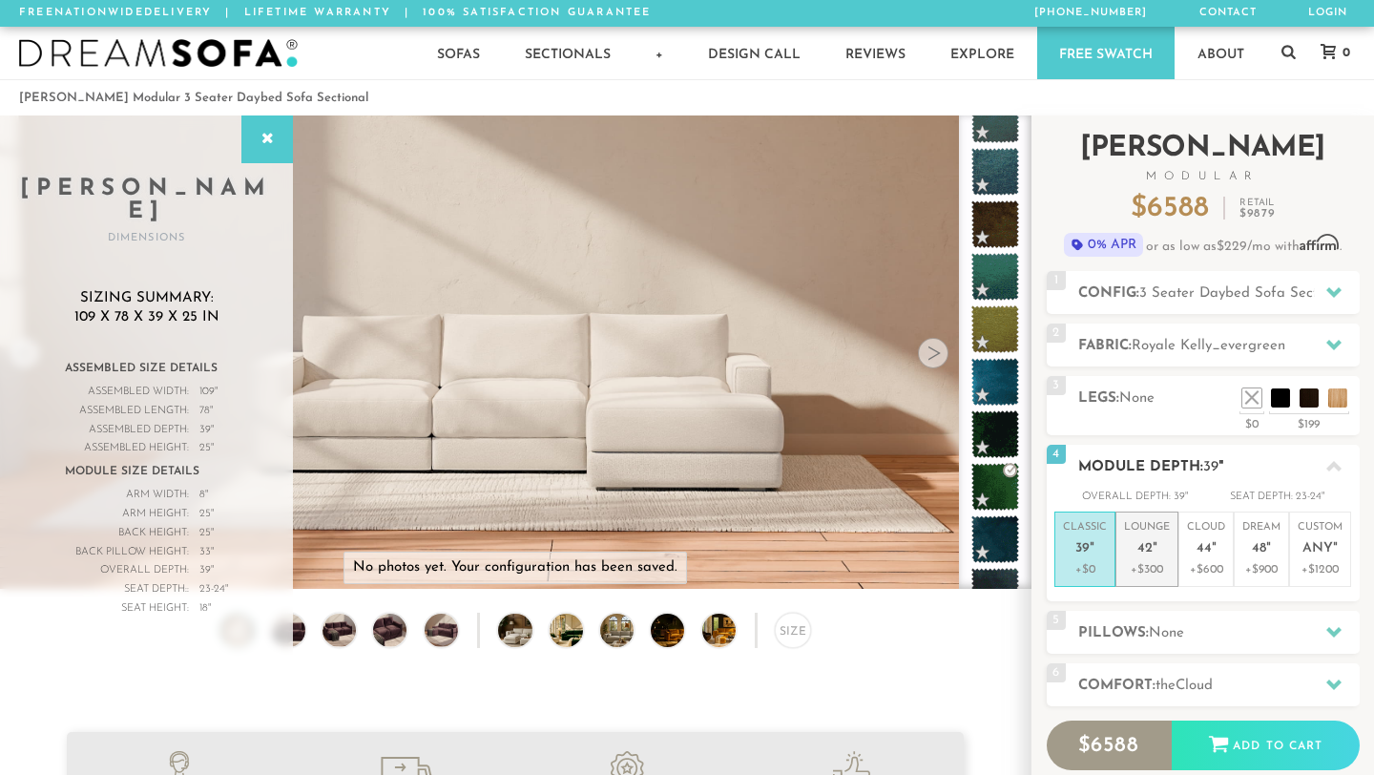
click at [1142, 561] on p "+$300" at bounding box center [1147, 569] width 46 height 17
click at [1187, 625] on h2 "Pillows: None" at bounding box center [1218, 633] width 281 height 22
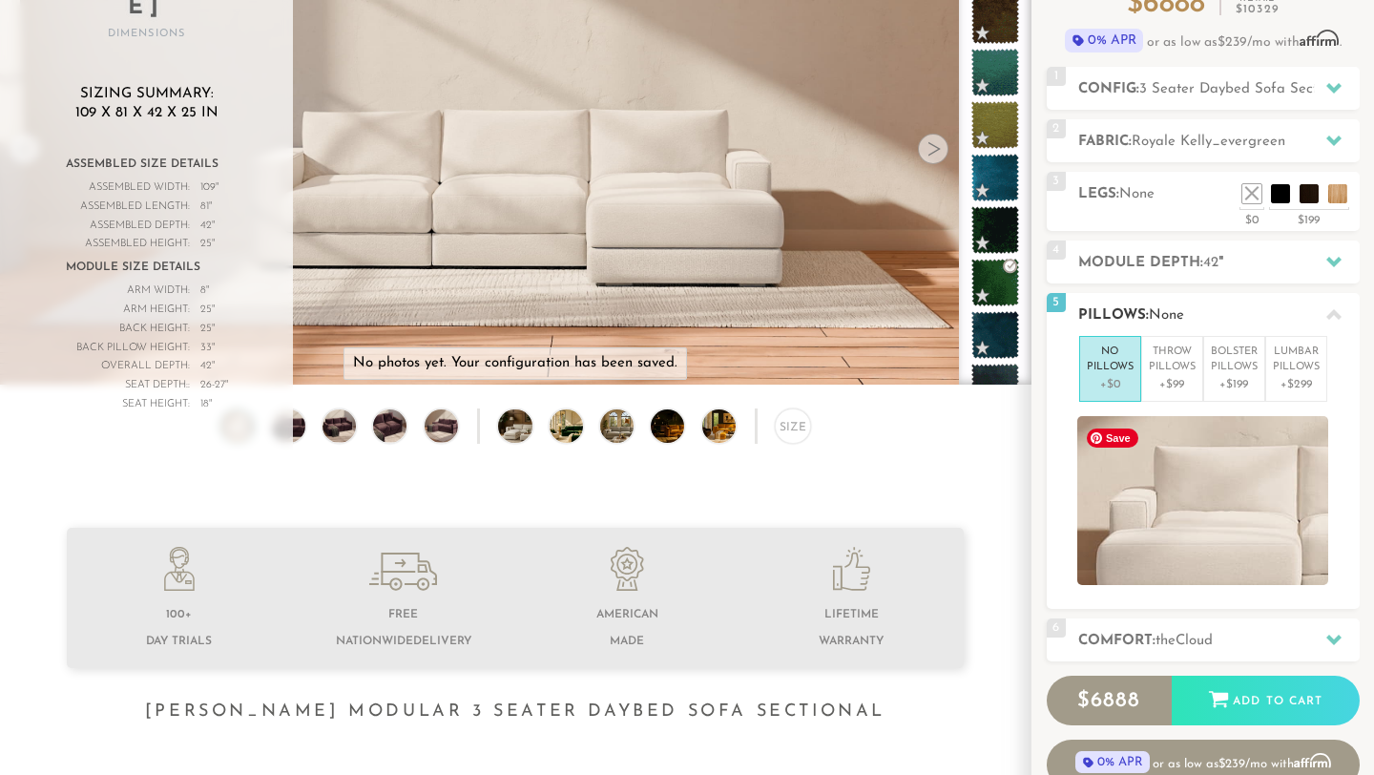
scroll to position [134, 0]
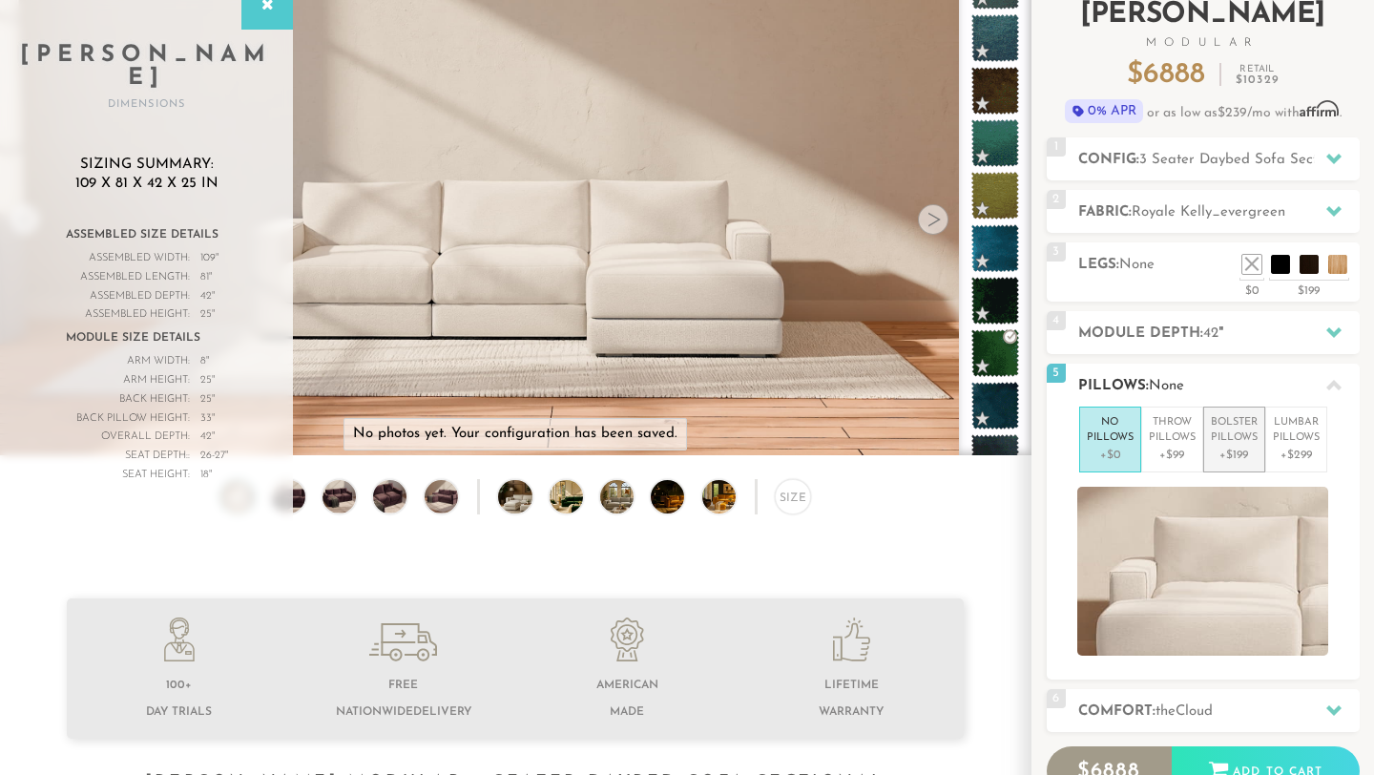
click at [1214, 437] on p "Bolster Pillows" at bounding box center [1234, 430] width 47 height 31
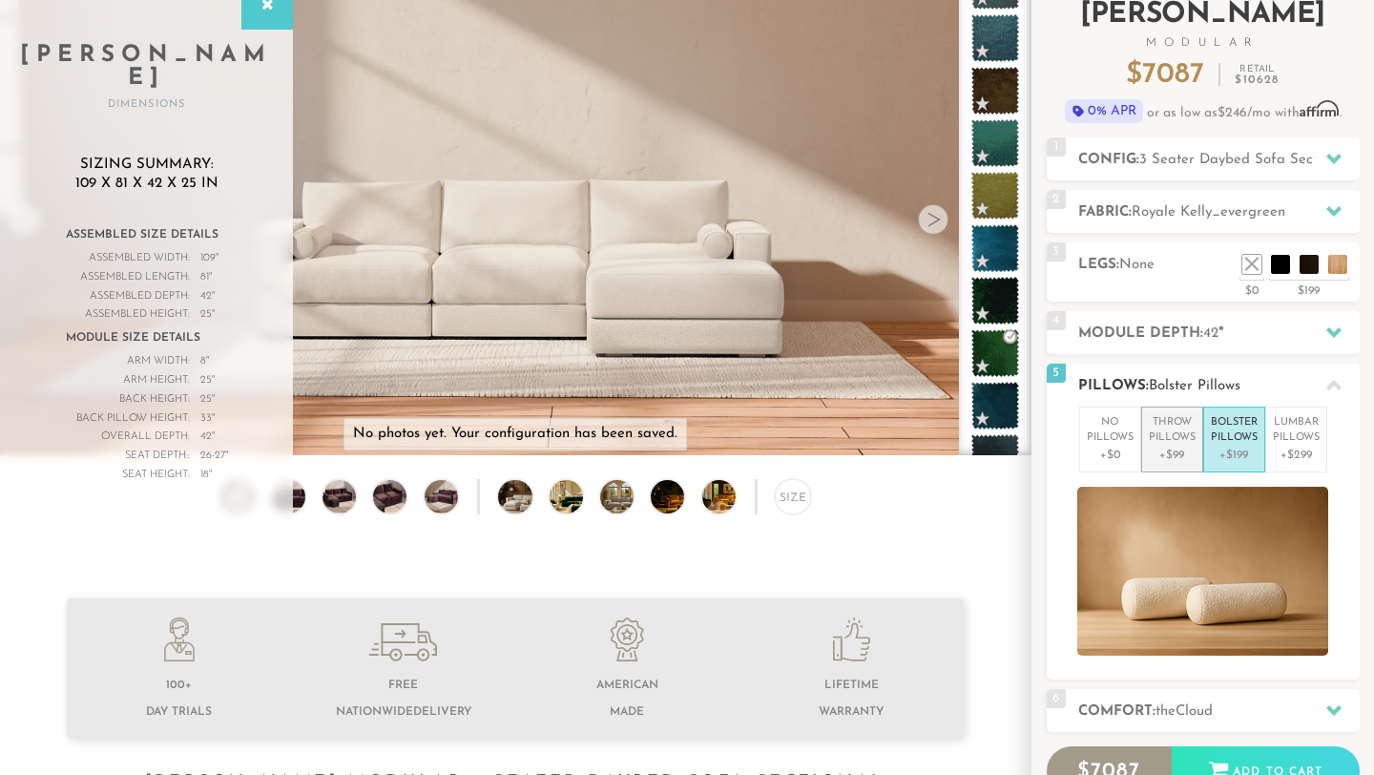
click at [1162, 437] on p "Throw Pillows" at bounding box center [1172, 430] width 47 height 31
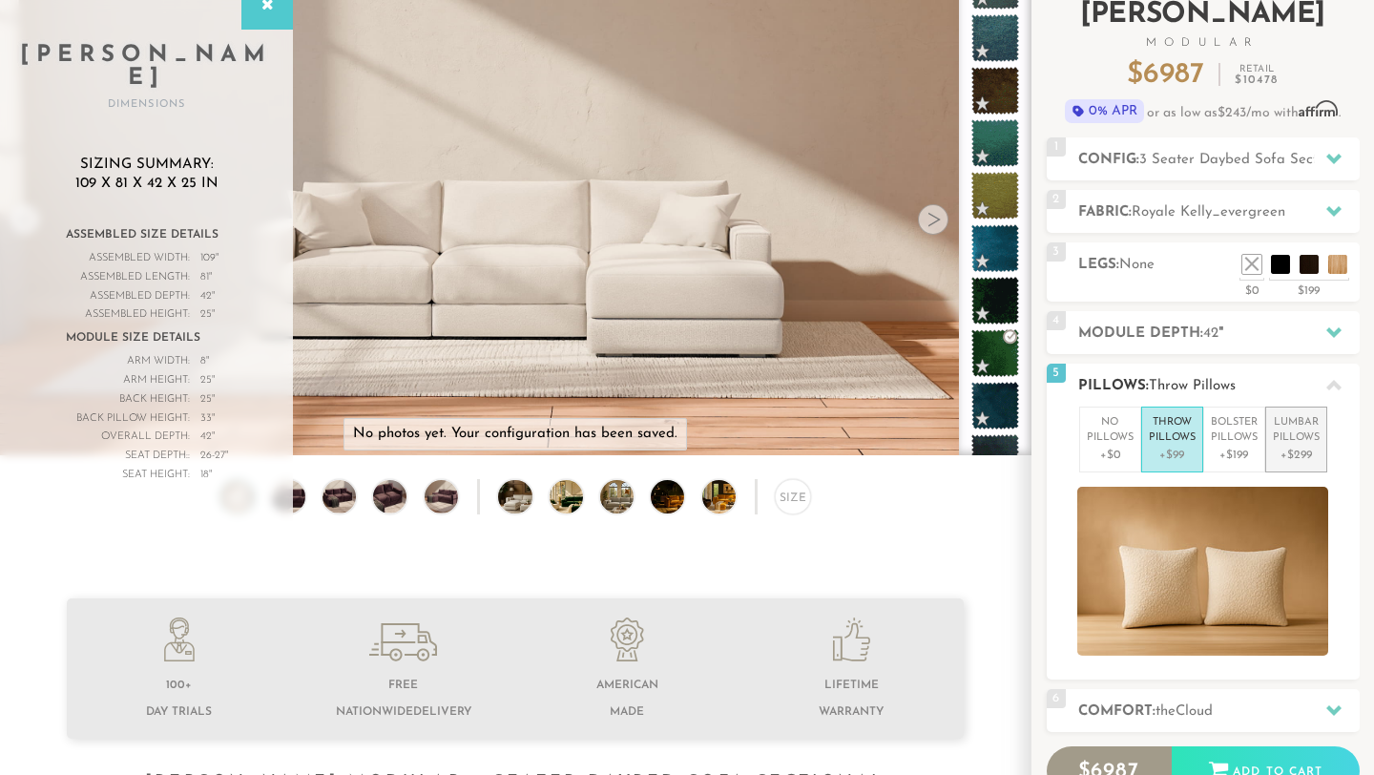
click at [1295, 450] on p "+$299" at bounding box center [1296, 455] width 47 height 17
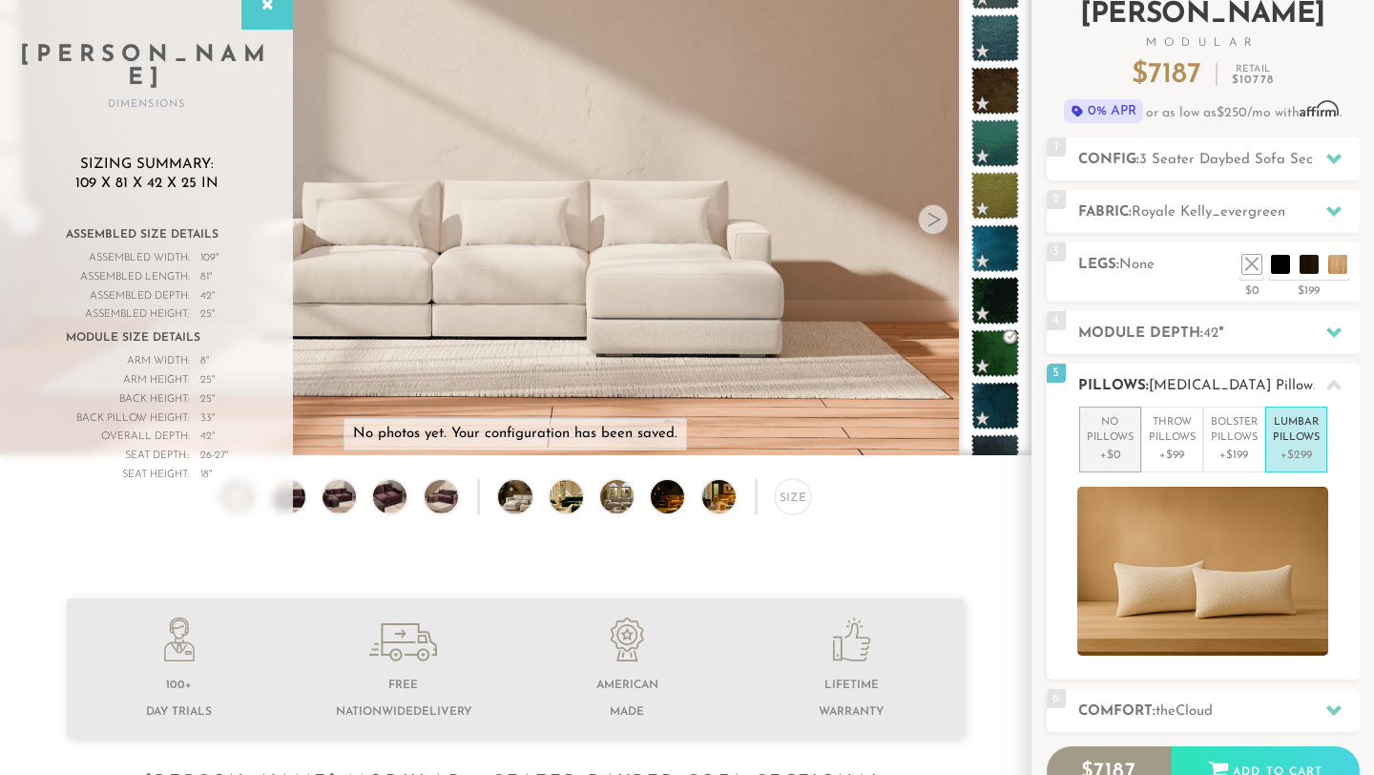
click at [1095, 437] on p "No Pillows" at bounding box center [1110, 430] width 47 height 31
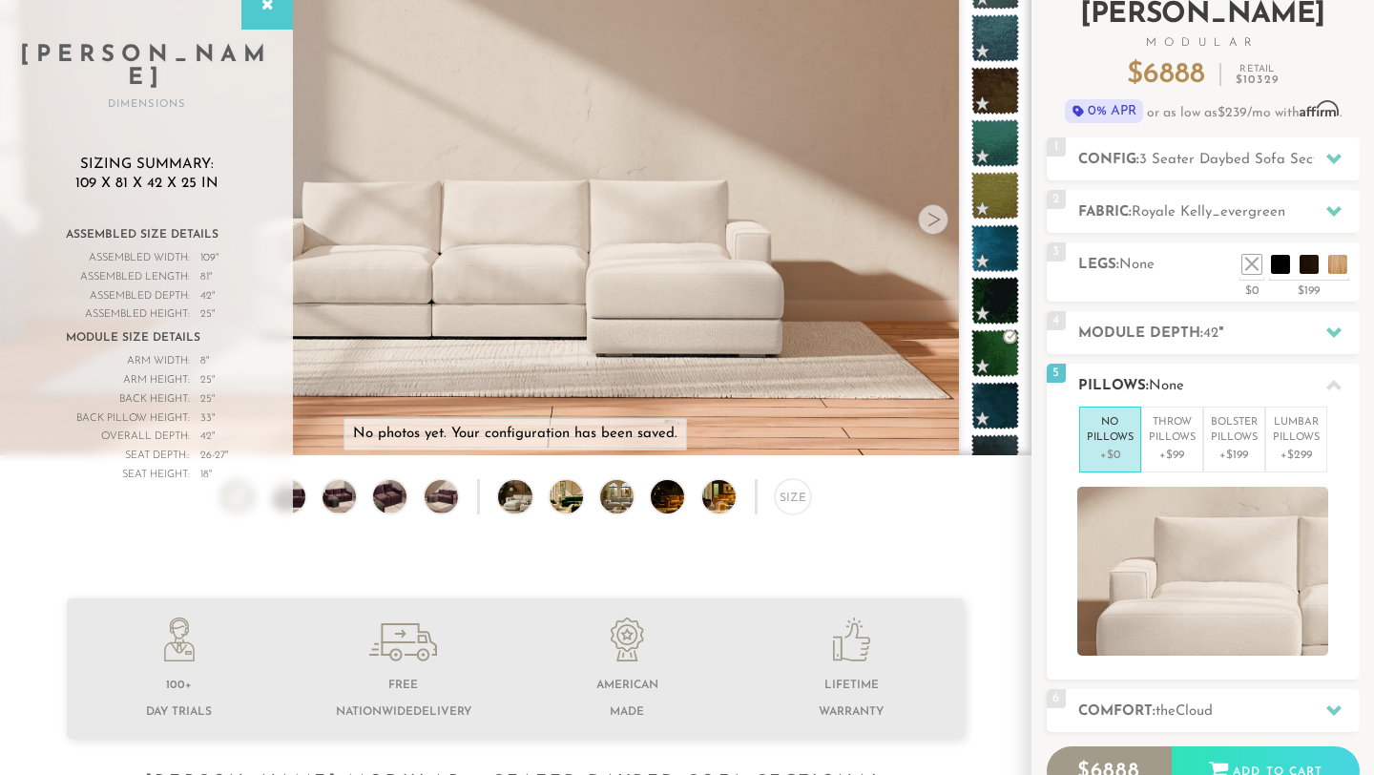
click at [1329, 385] on icon at bounding box center [1333, 385] width 15 height 10
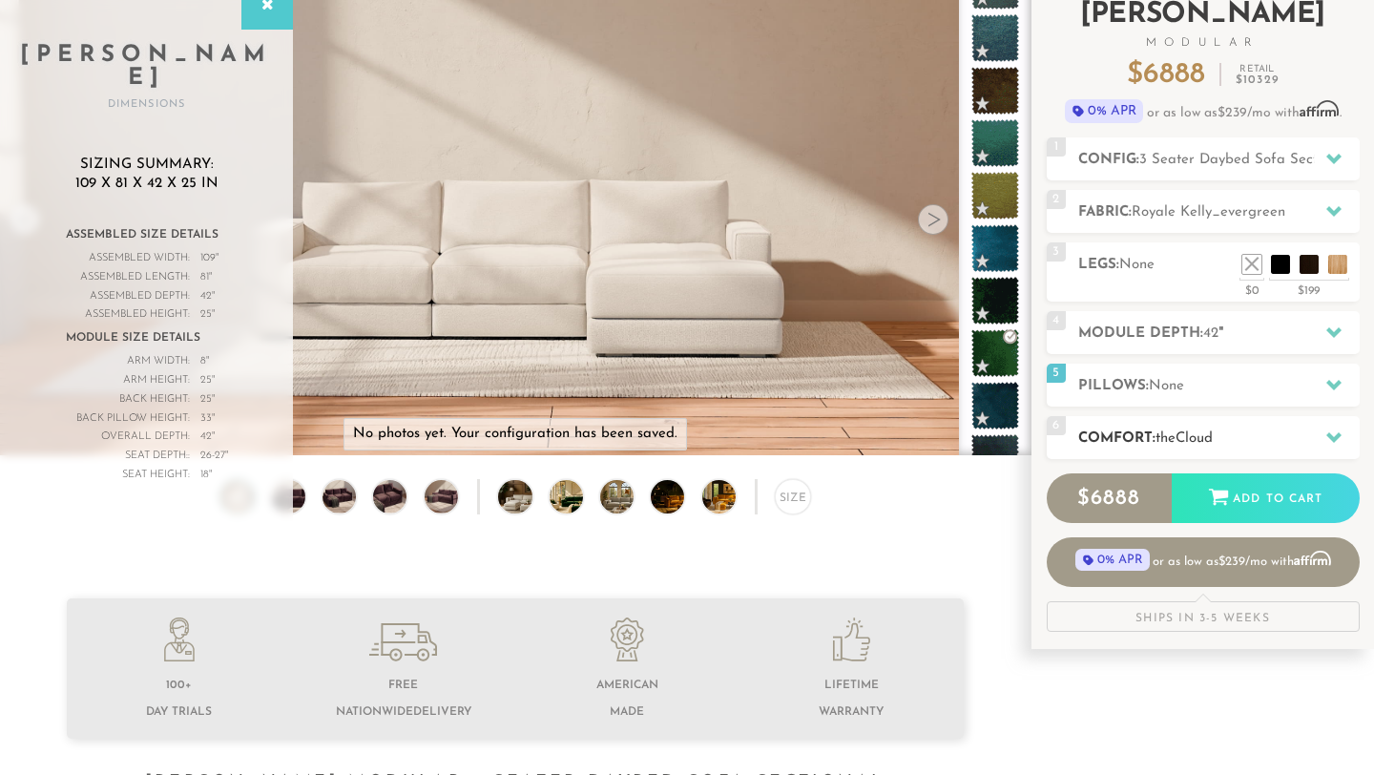
click at [1329, 439] on icon at bounding box center [1333, 436] width 15 height 15
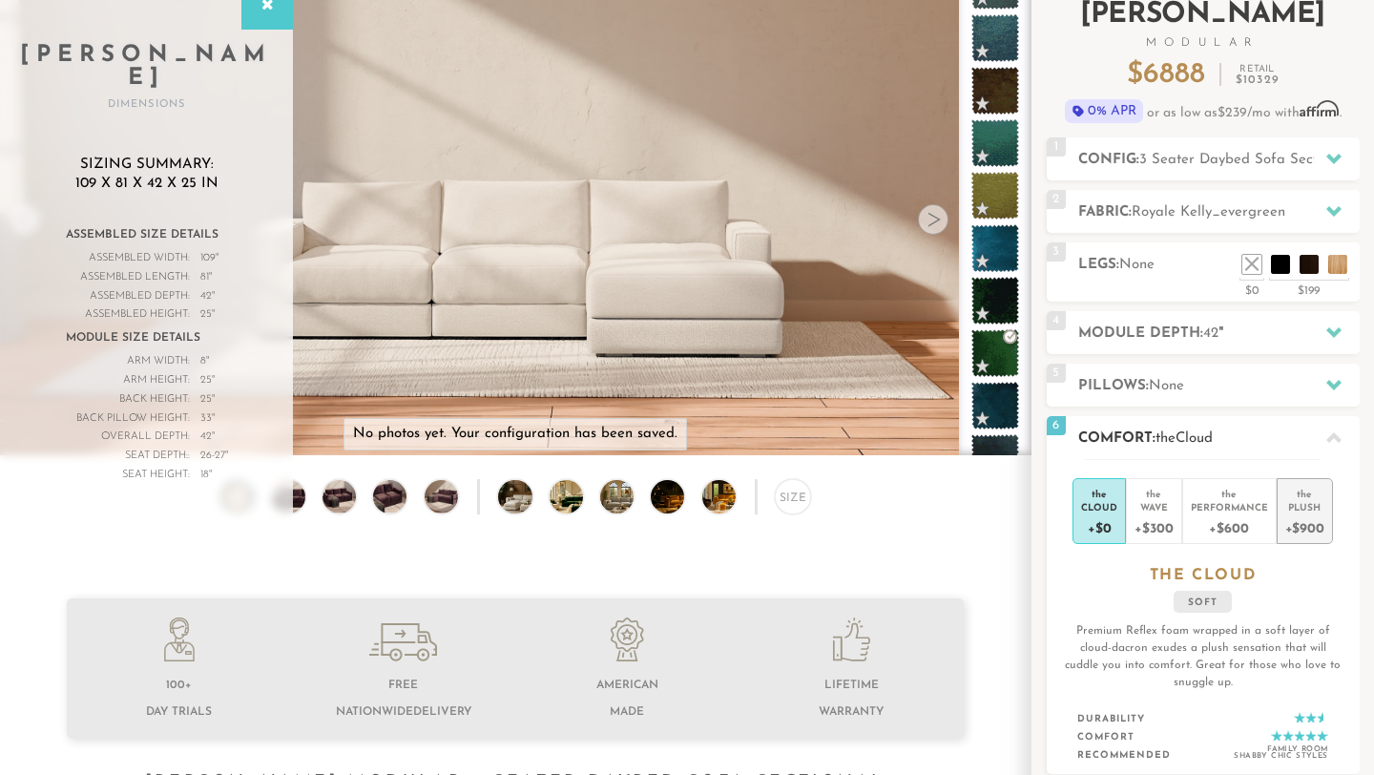
click at [1300, 519] on div "+$900" at bounding box center [1304, 527] width 39 height 28
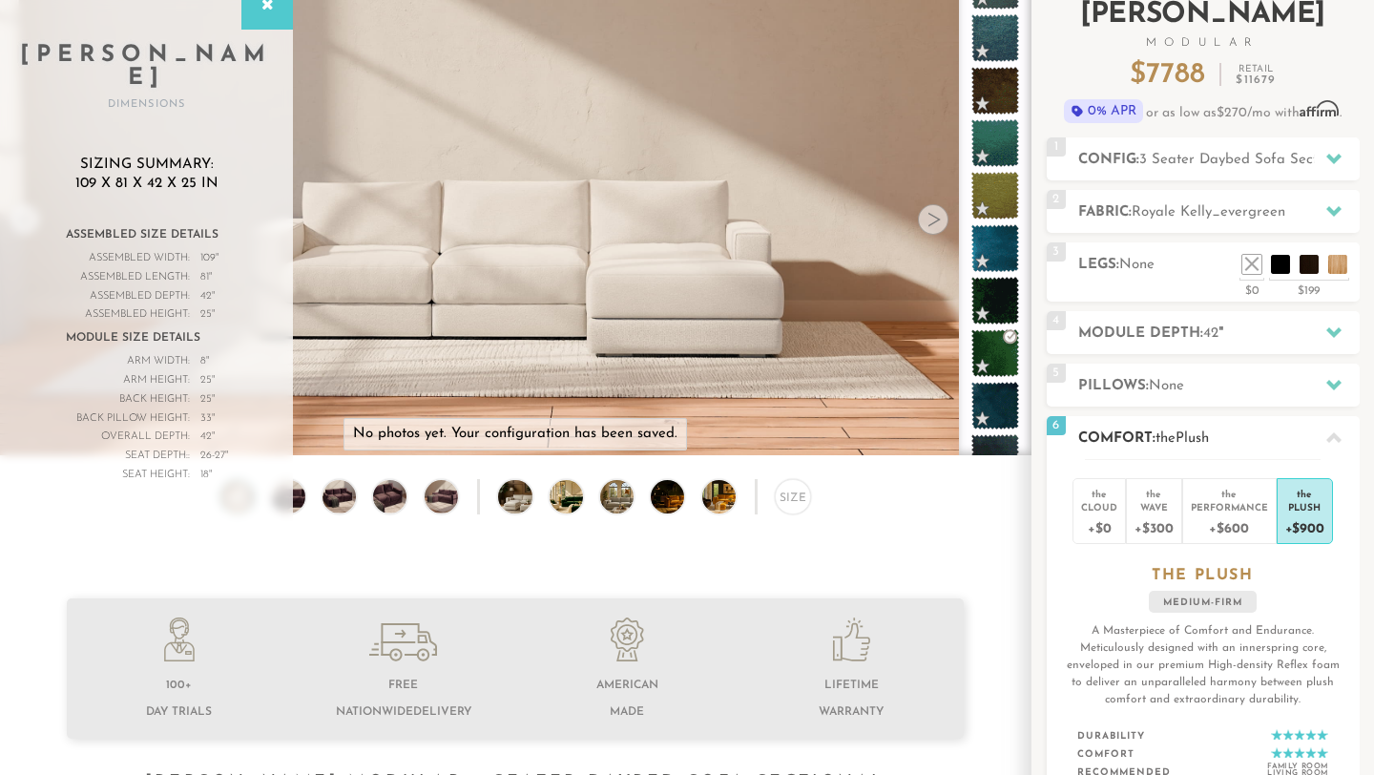
click at [1337, 437] on icon at bounding box center [1333, 437] width 15 height 10
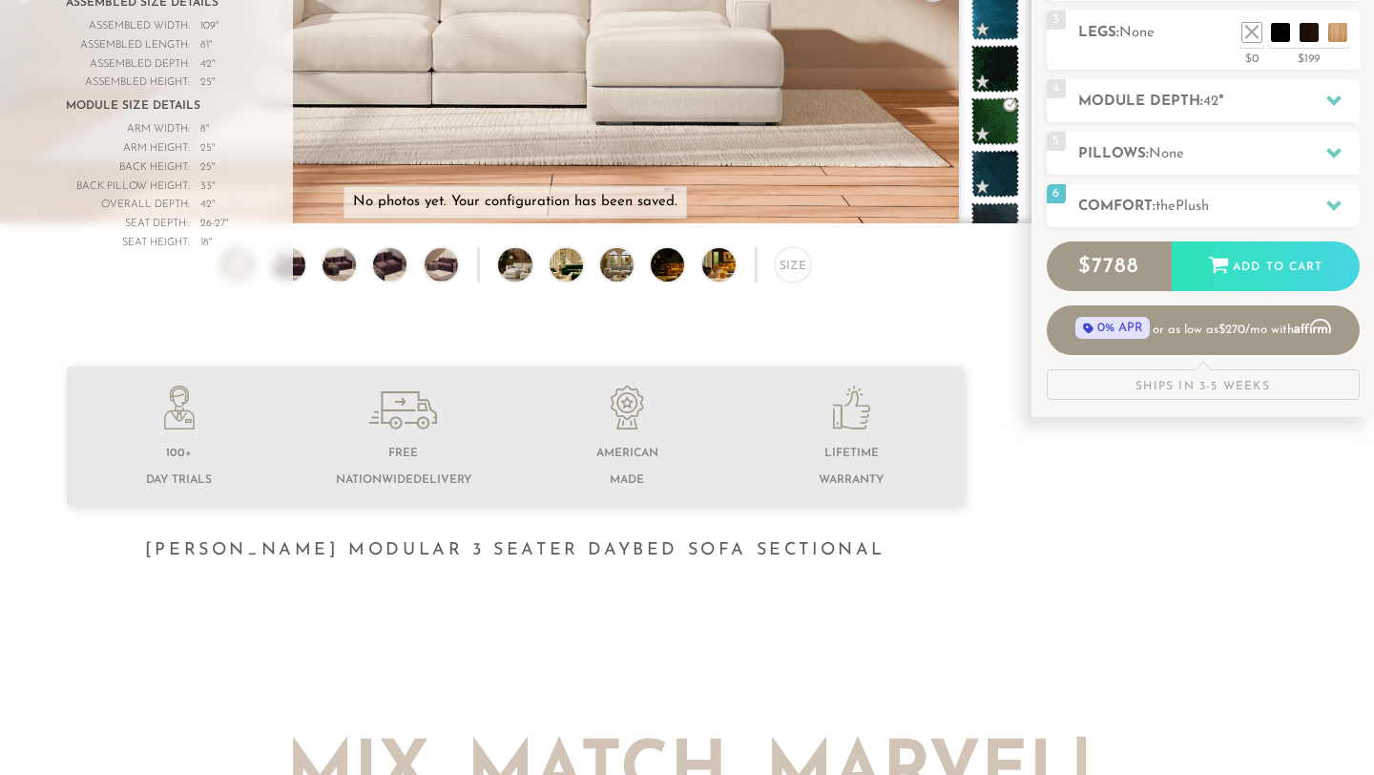
scroll to position [0, 0]
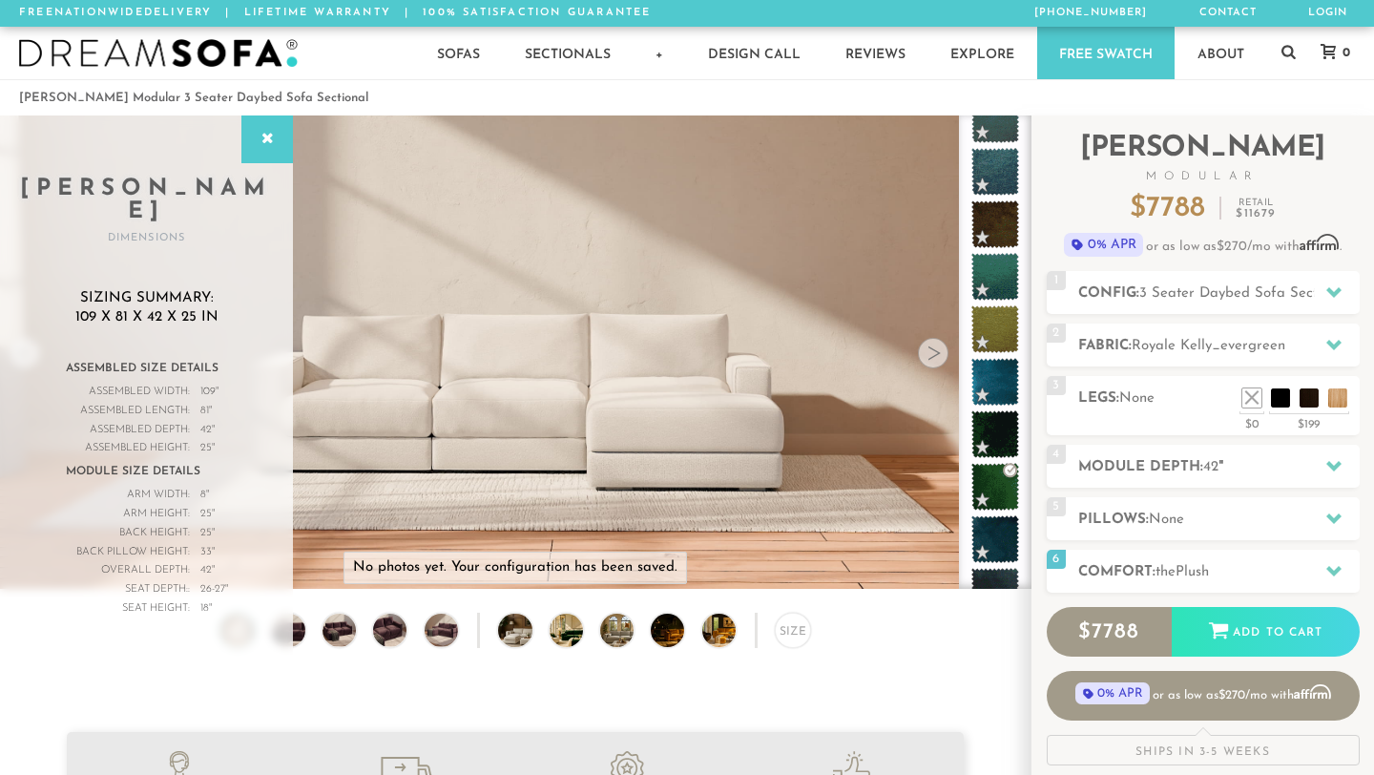
click at [939, 351] on div at bounding box center [933, 353] width 31 height 31
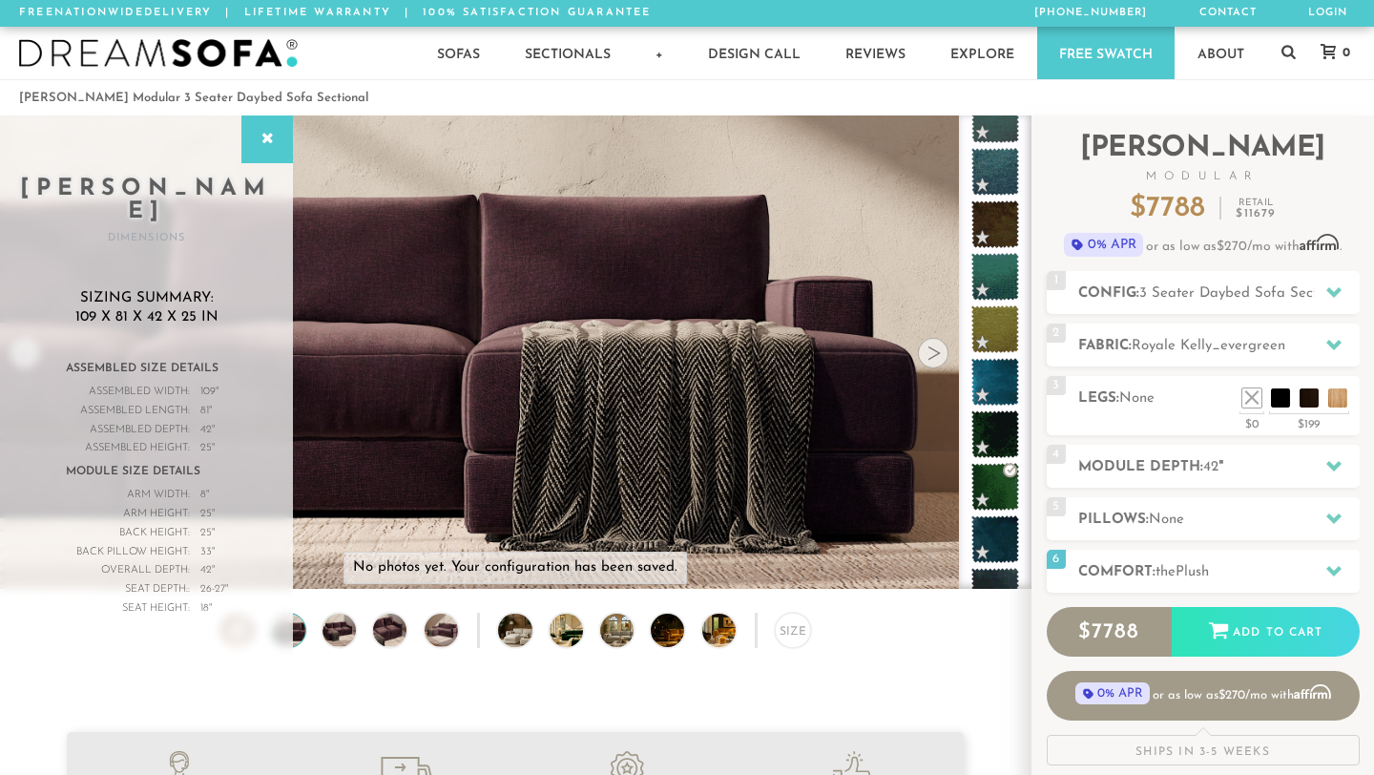
click at [939, 351] on div at bounding box center [933, 353] width 31 height 31
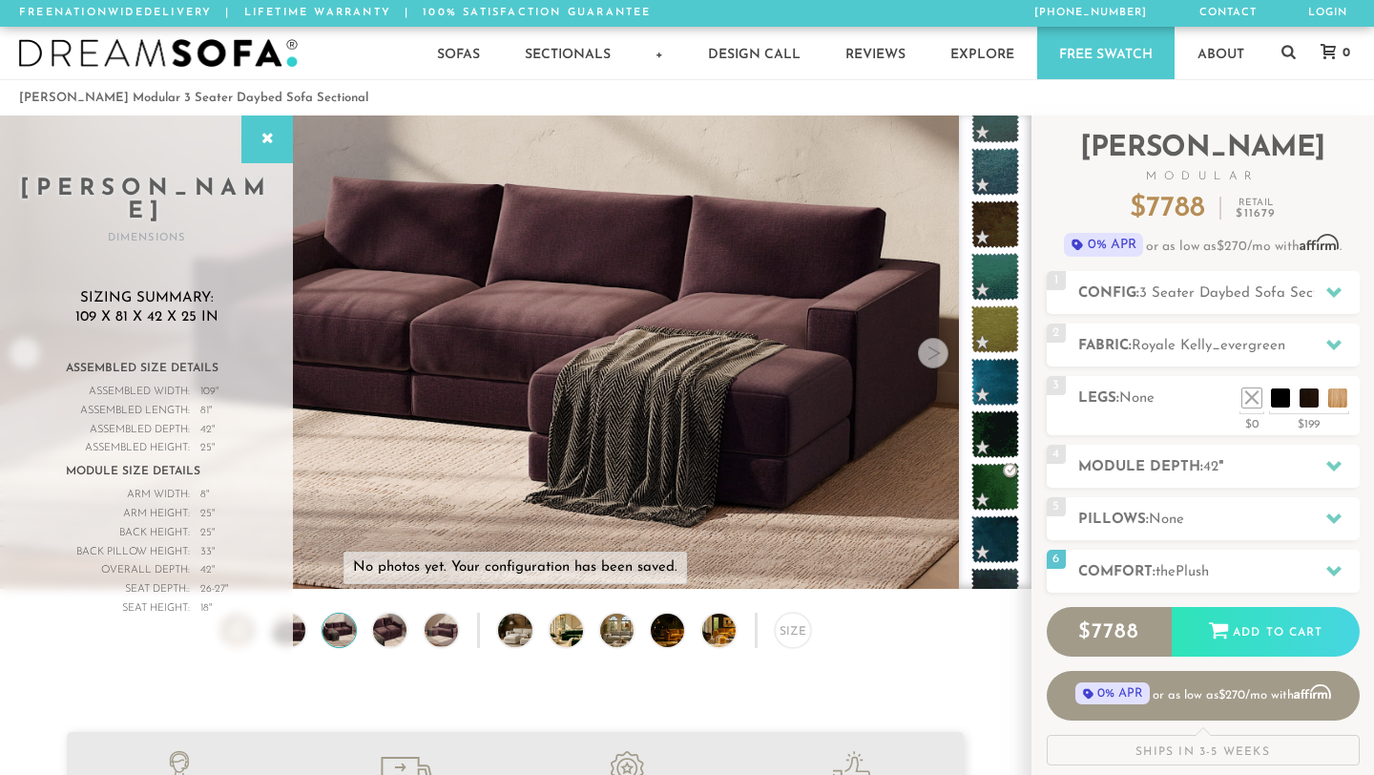
click at [939, 351] on div at bounding box center [933, 353] width 31 height 31
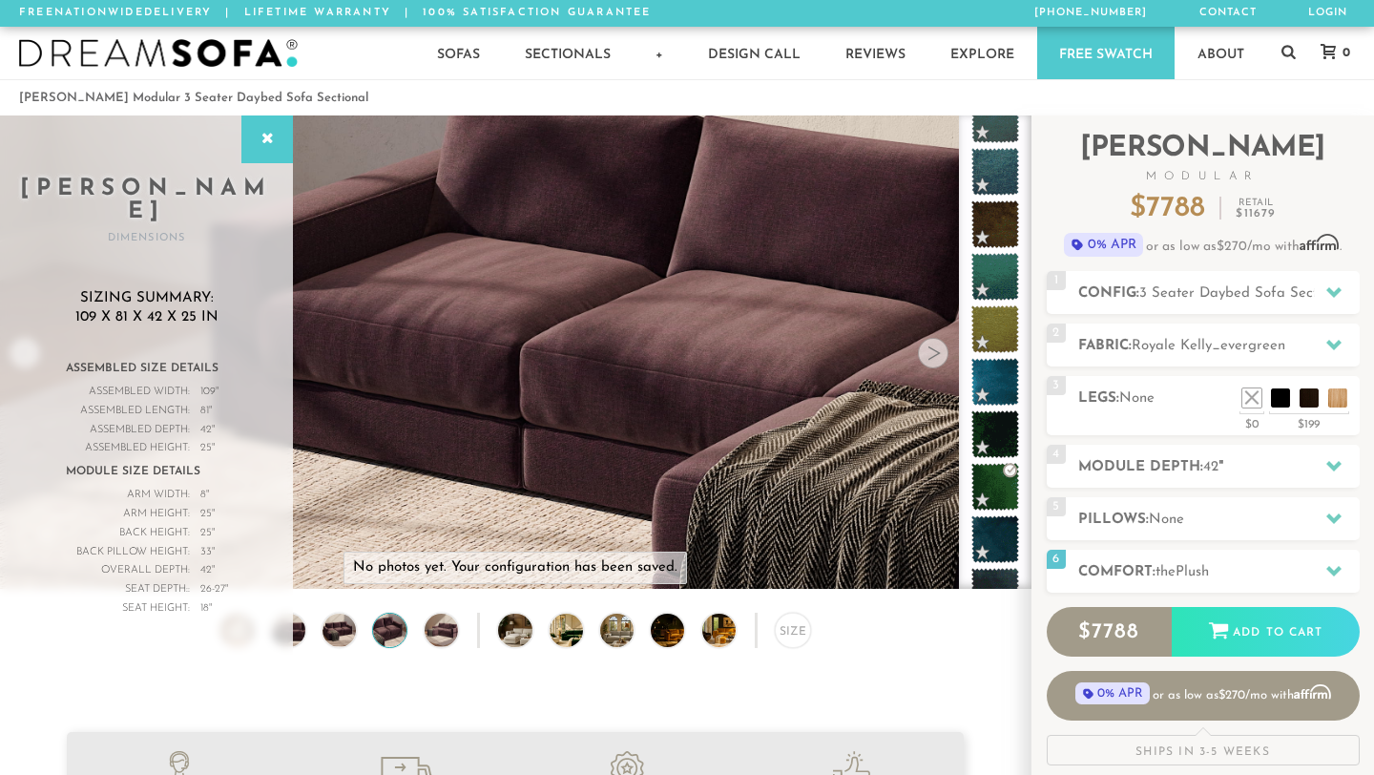
click at [939, 351] on div at bounding box center [933, 353] width 31 height 31
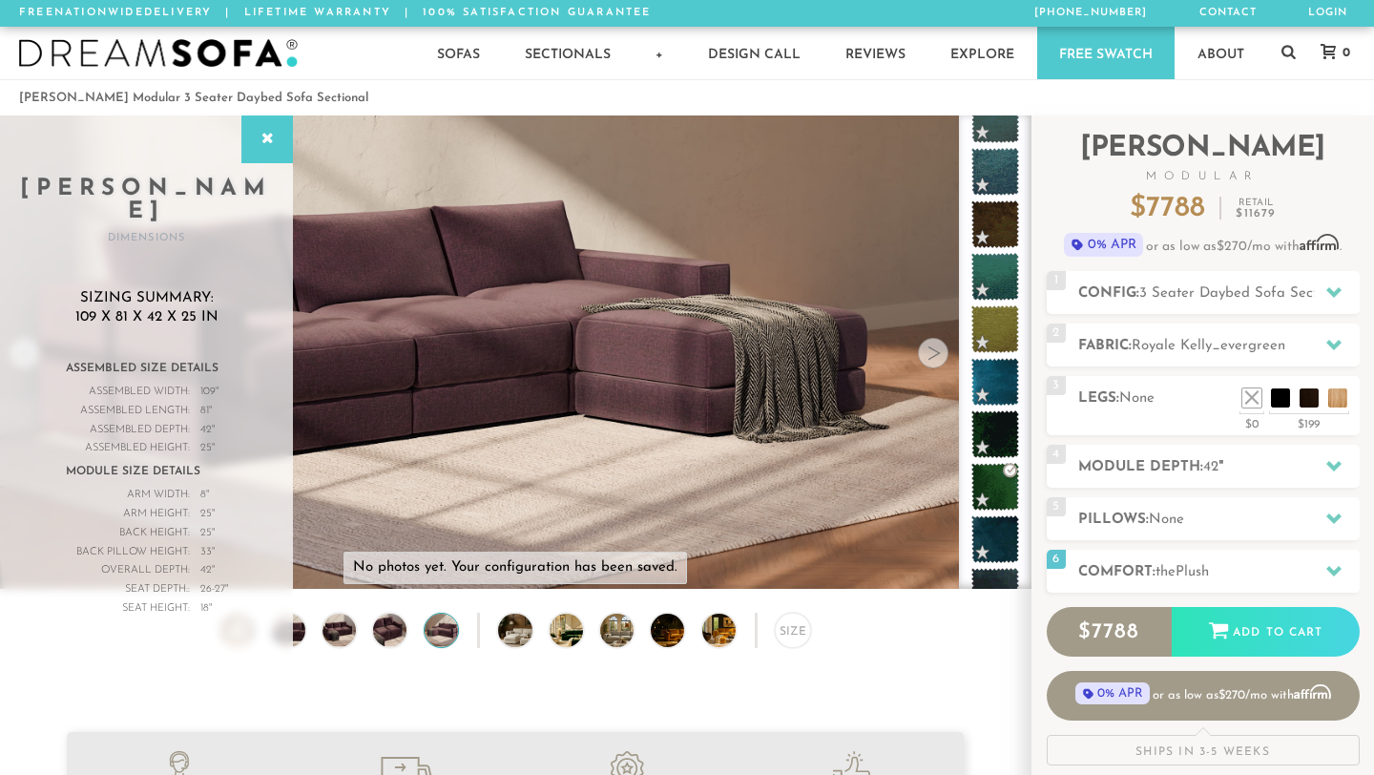
click at [939, 351] on div at bounding box center [933, 353] width 31 height 31
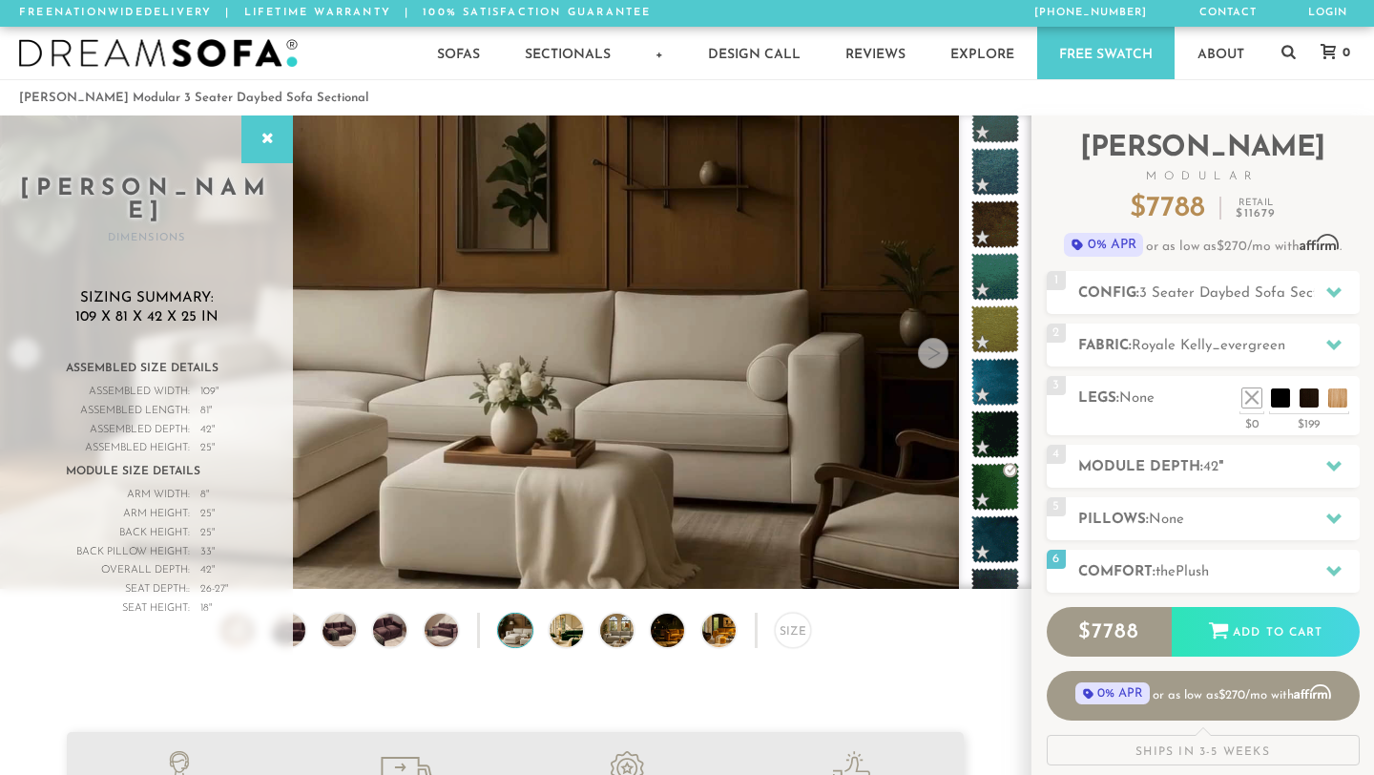
click at [939, 351] on div at bounding box center [933, 353] width 31 height 31
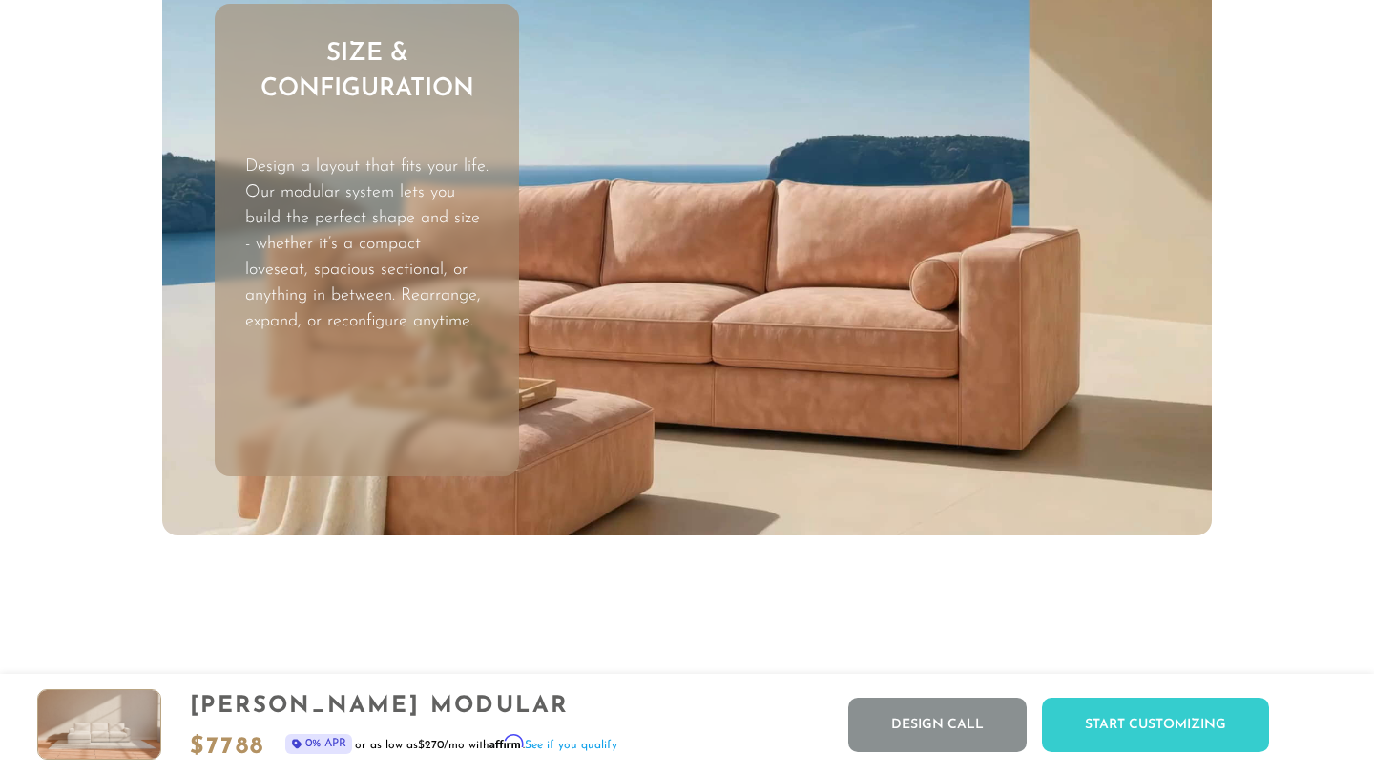
scroll to position [5735, 0]
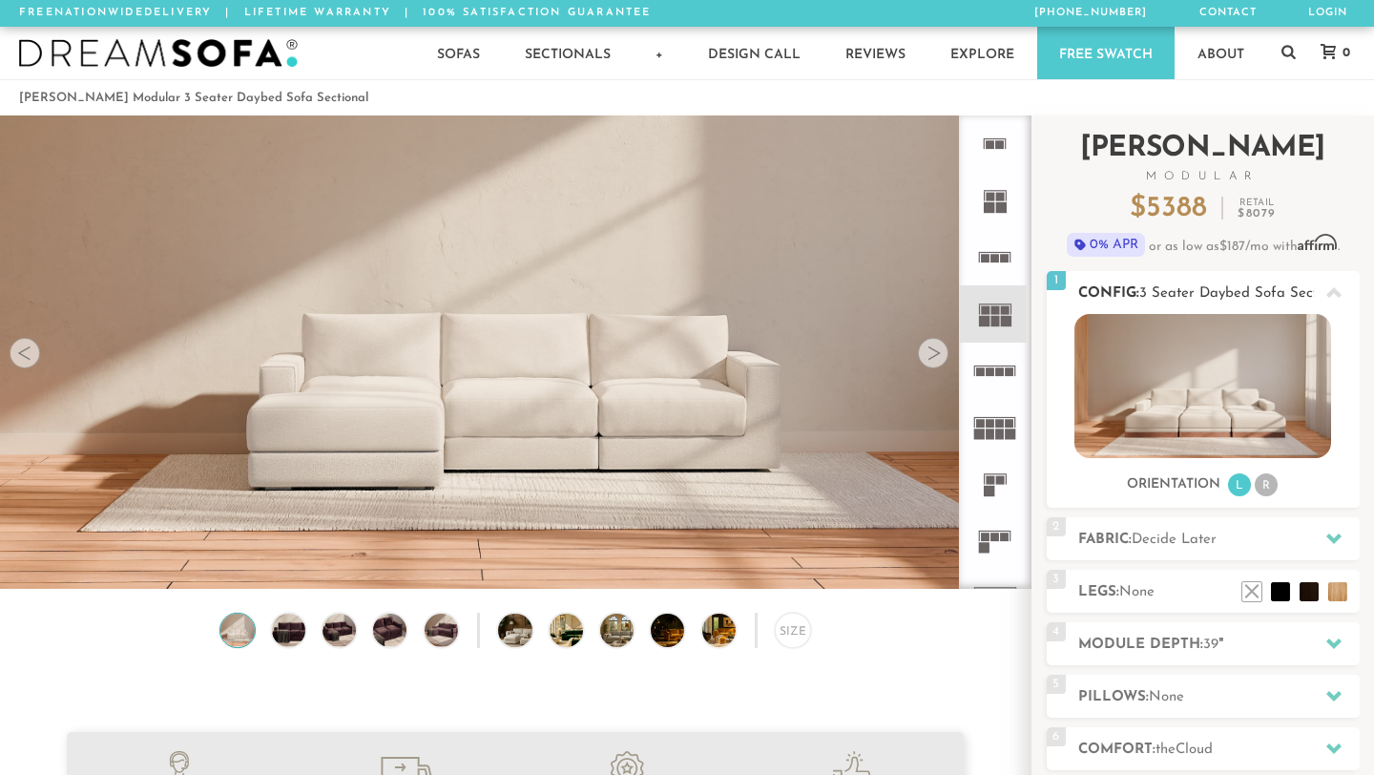
click at [1273, 483] on li "R" at bounding box center [1266, 484] width 23 height 23
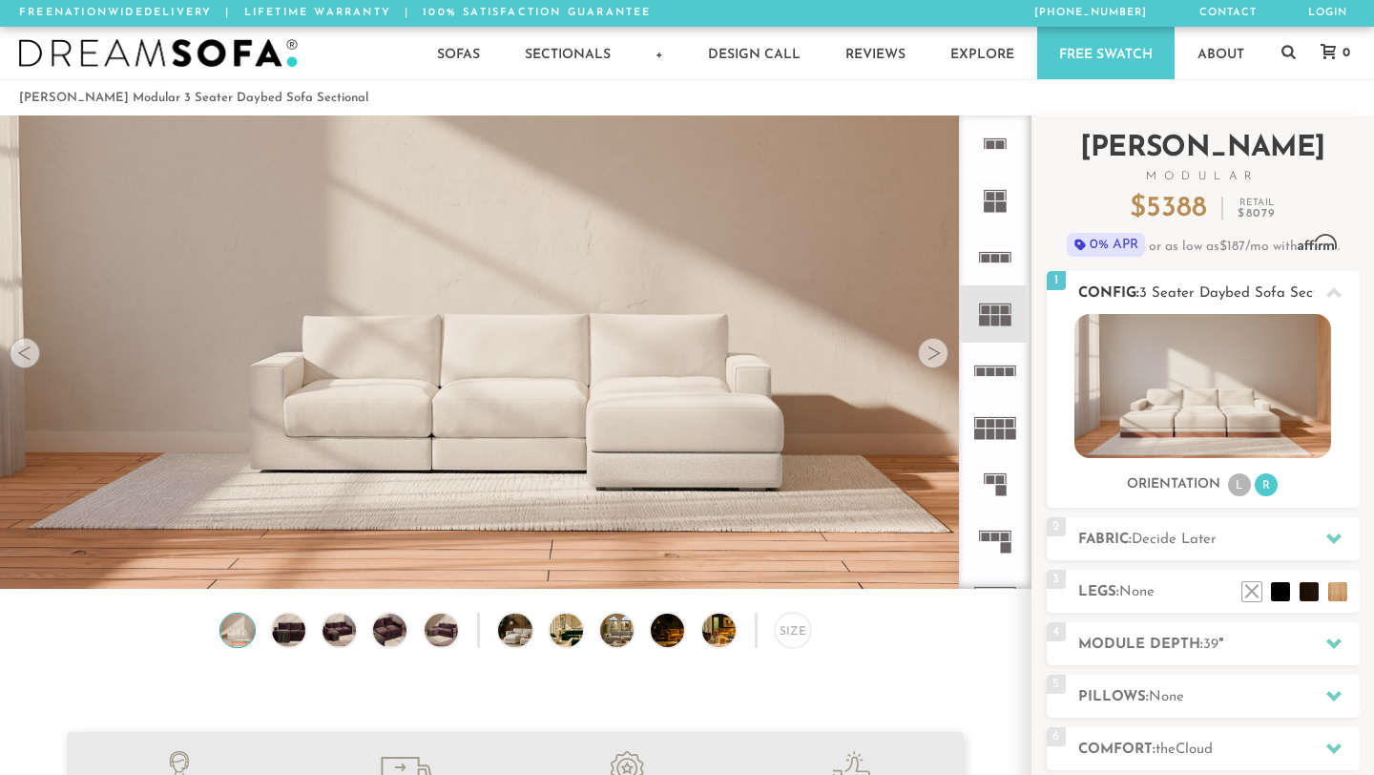
click at [1232, 484] on li "L" at bounding box center [1239, 484] width 23 height 23
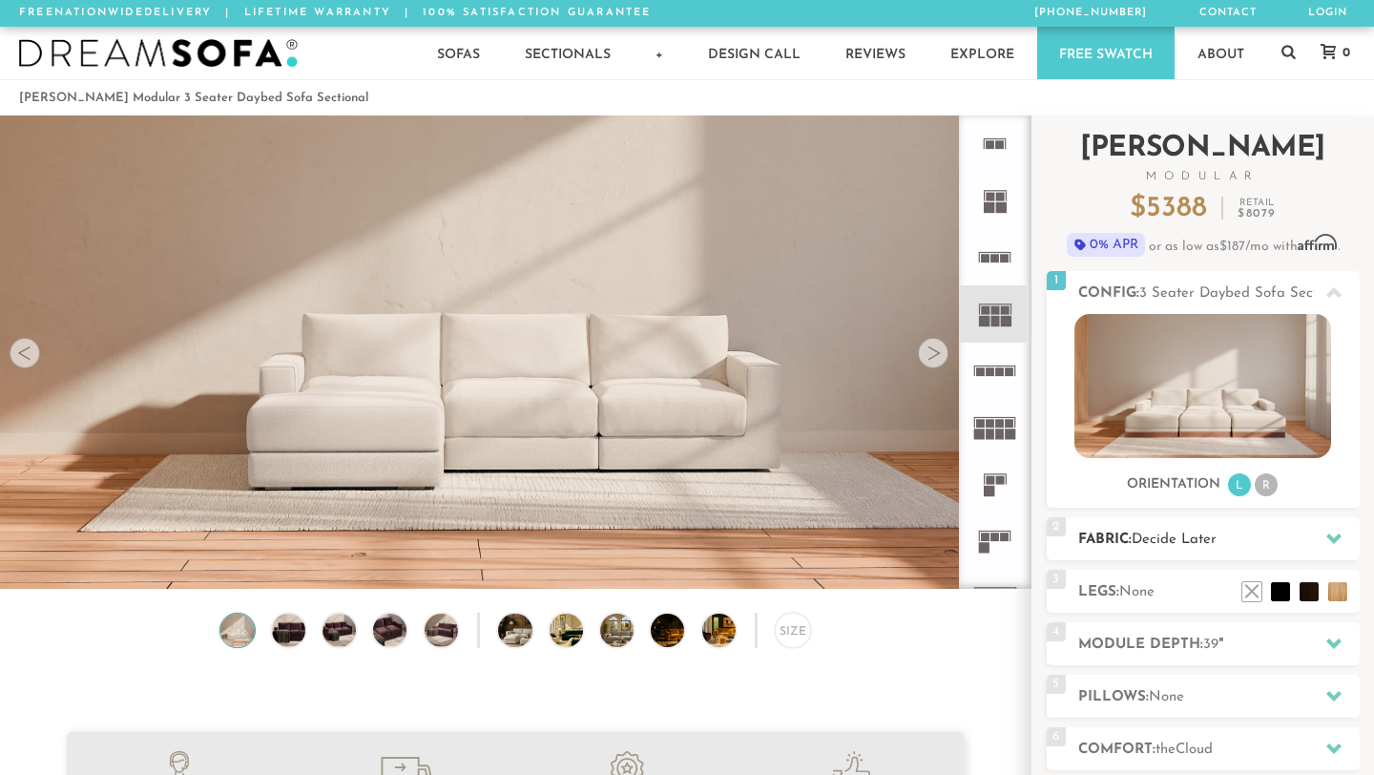
click at [1337, 545] on icon at bounding box center [1333, 537] width 15 height 15
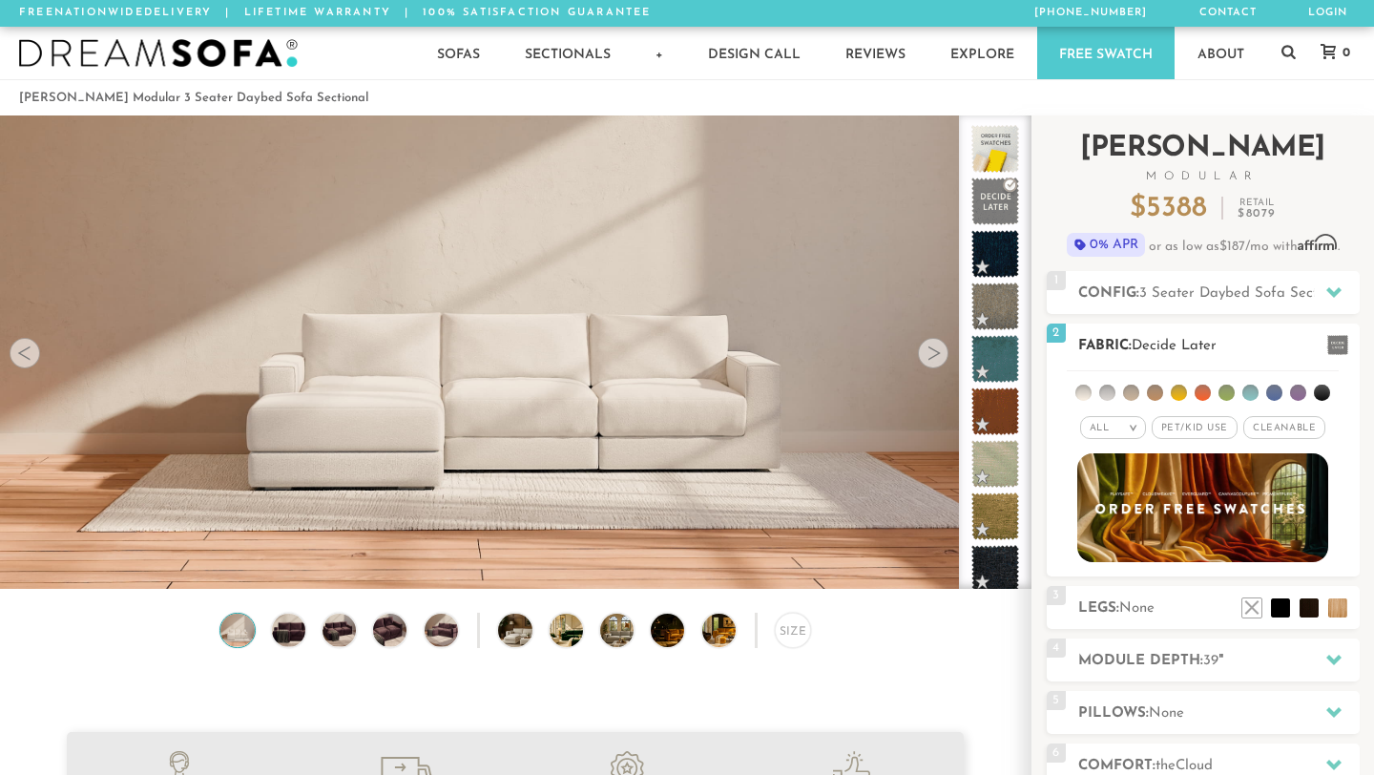
click at [1227, 391] on li at bounding box center [1226, 393] width 16 height 16
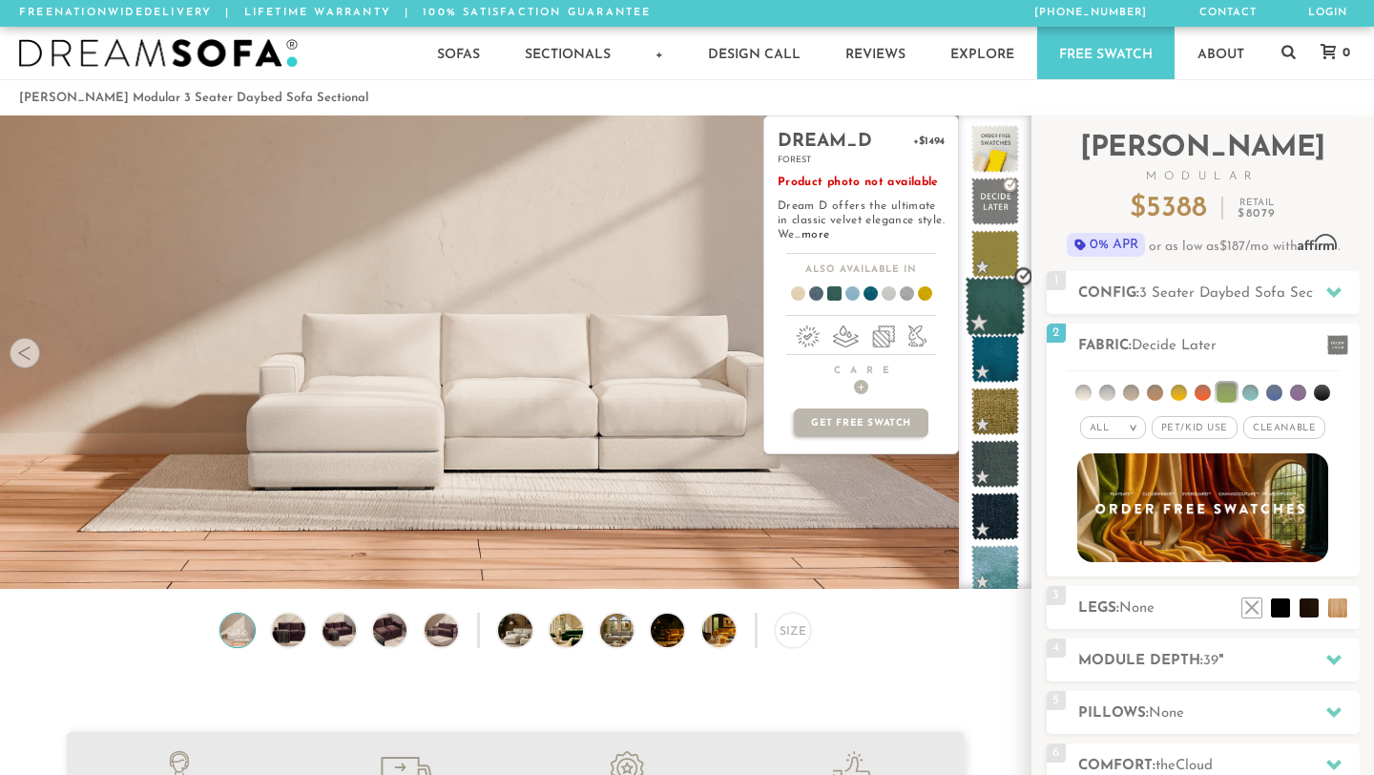
click at [1007, 314] on span at bounding box center [996, 307] width 60 height 60
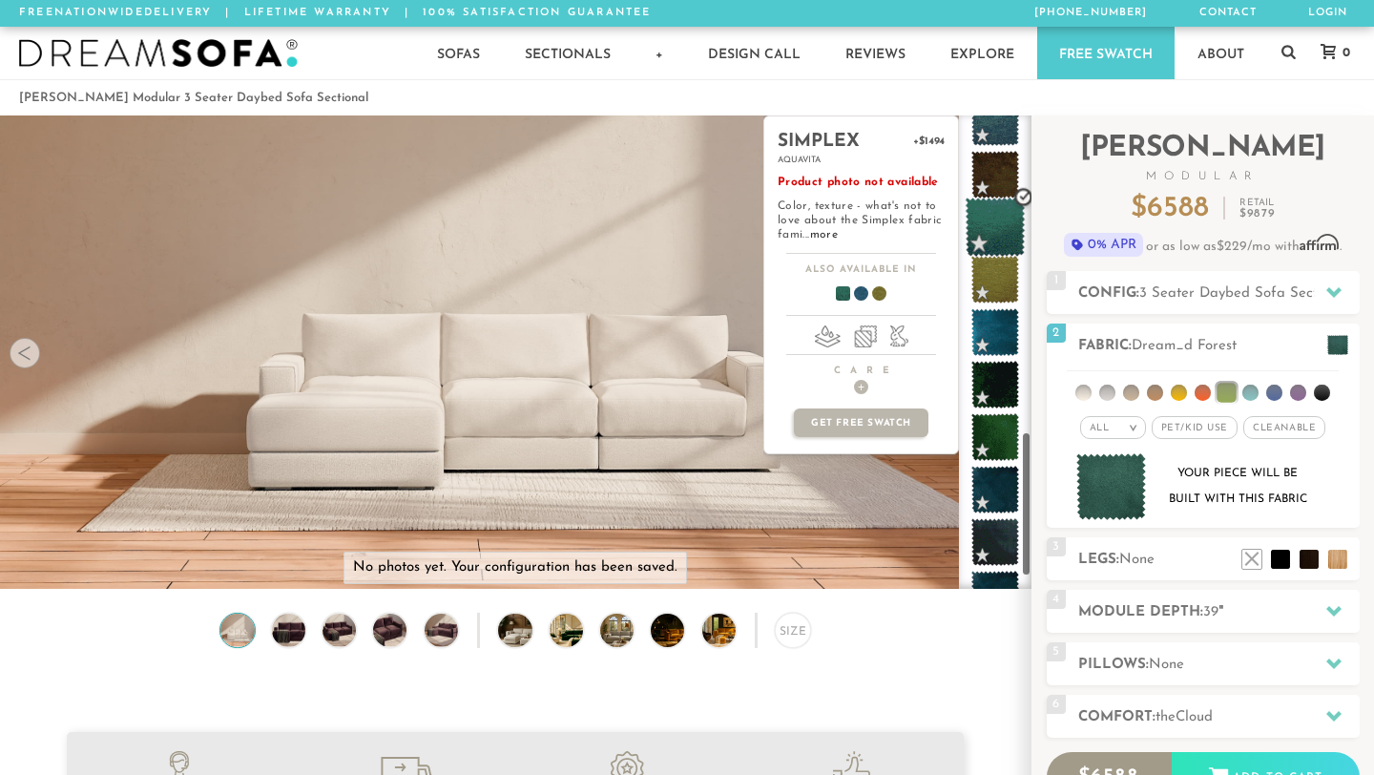
scroll to position [1025, 0]
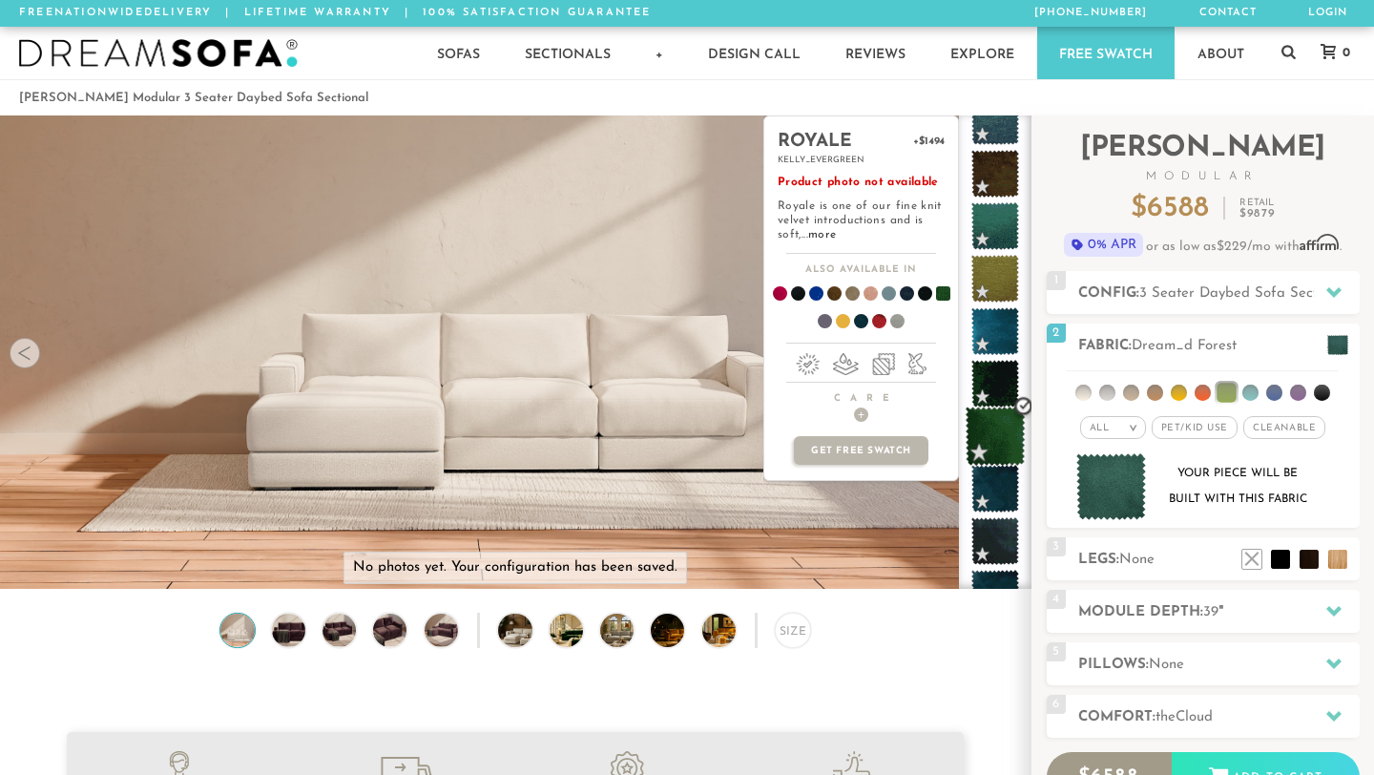
click at [1003, 427] on span at bounding box center [996, 436] width 60 height 60
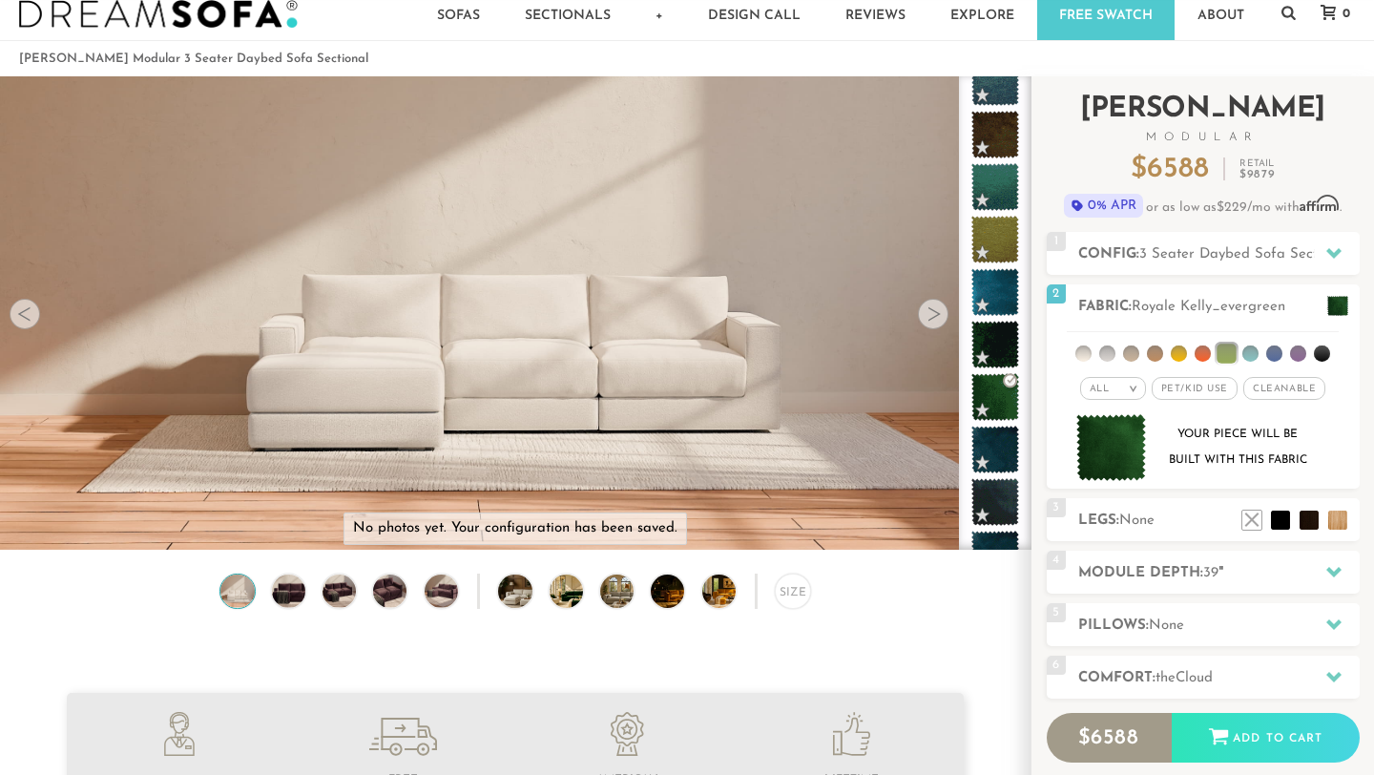
scroll to position [121, 0]
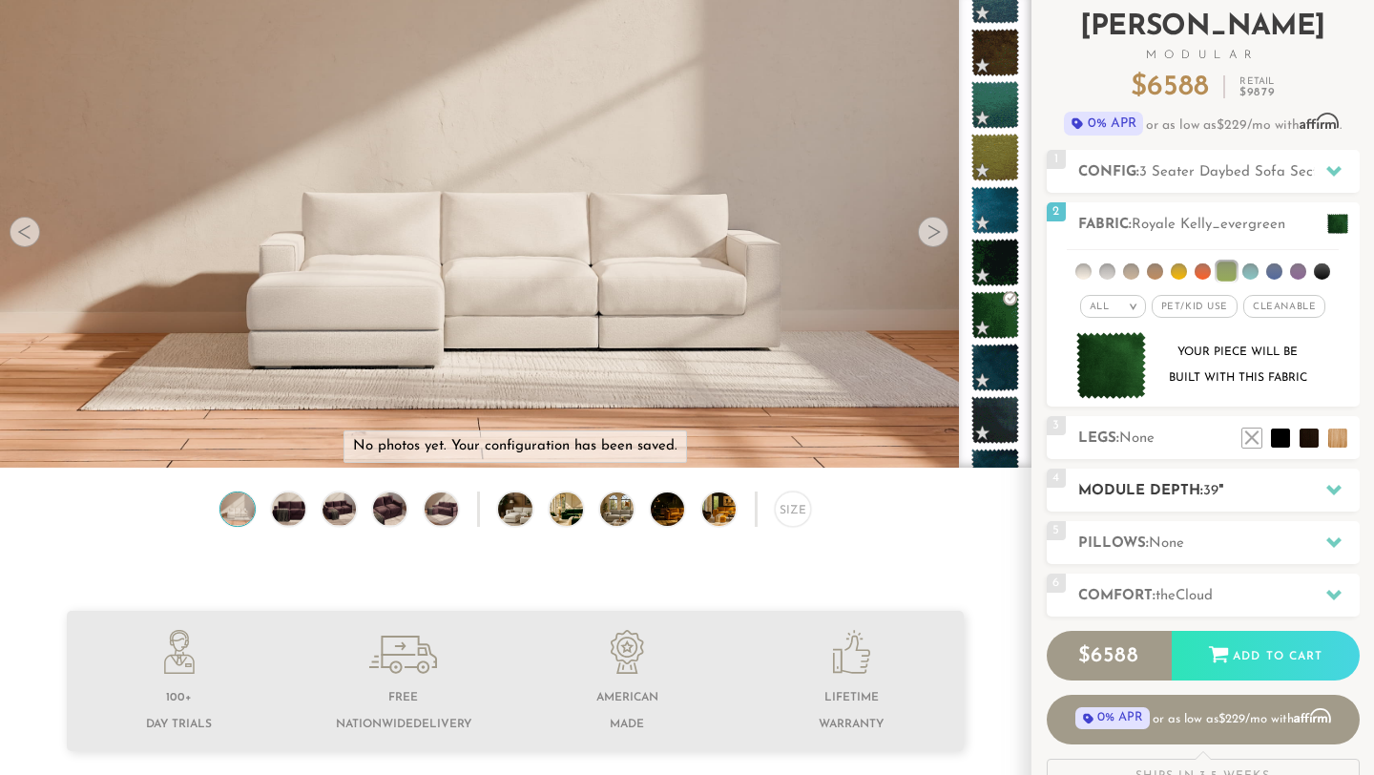
click at [1331, 494] on icon at bounding box center [1333, 489] width 15 height 15
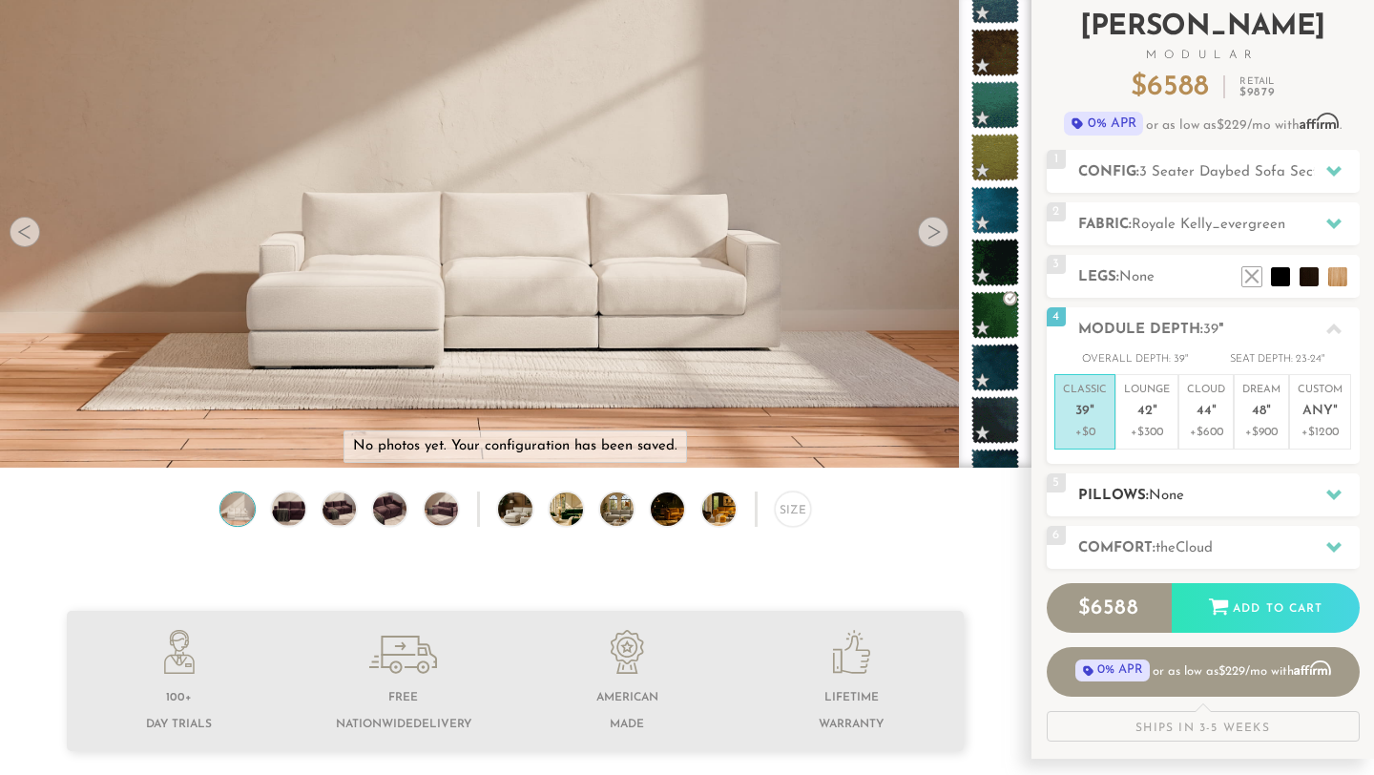
click at [1336, 494] on icon at bounding box center [1333, 494] width 15 height 15
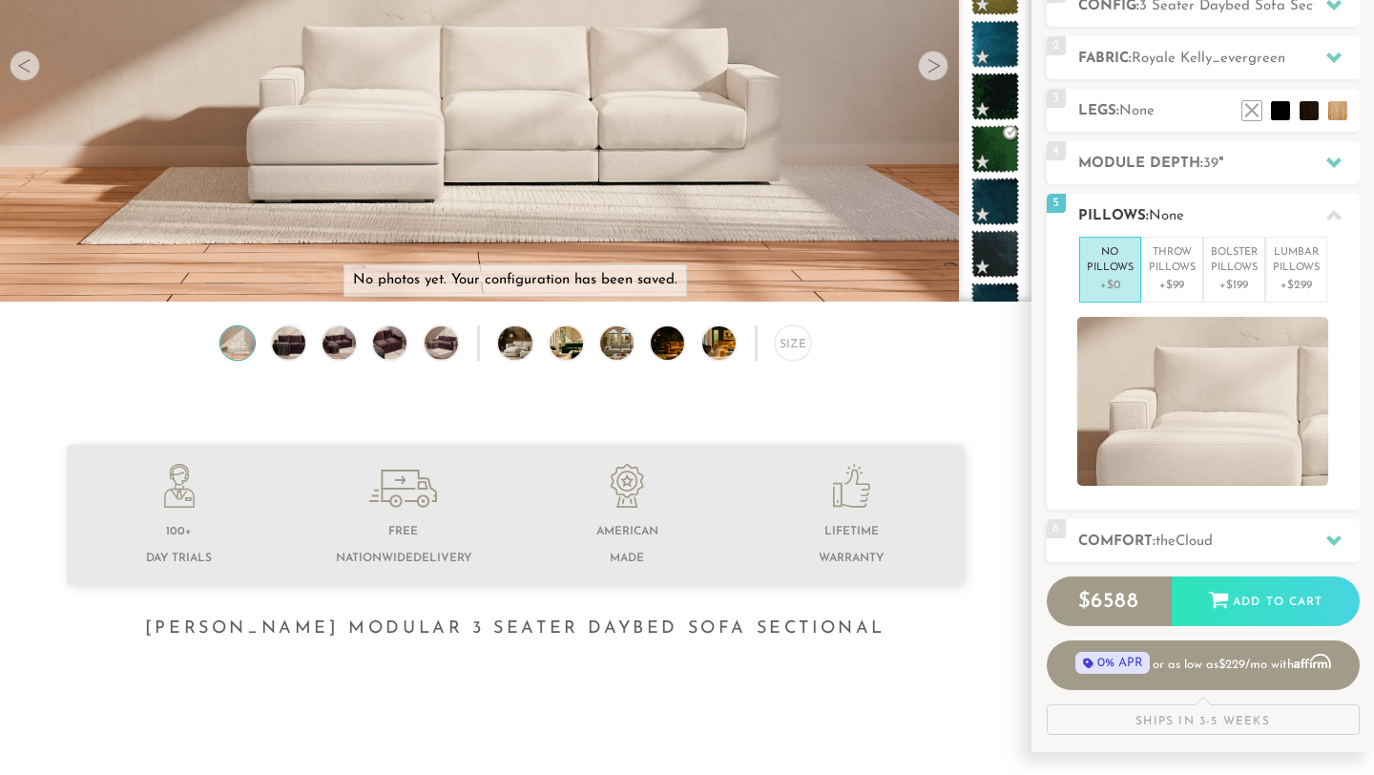
scroll to position [309, 0]
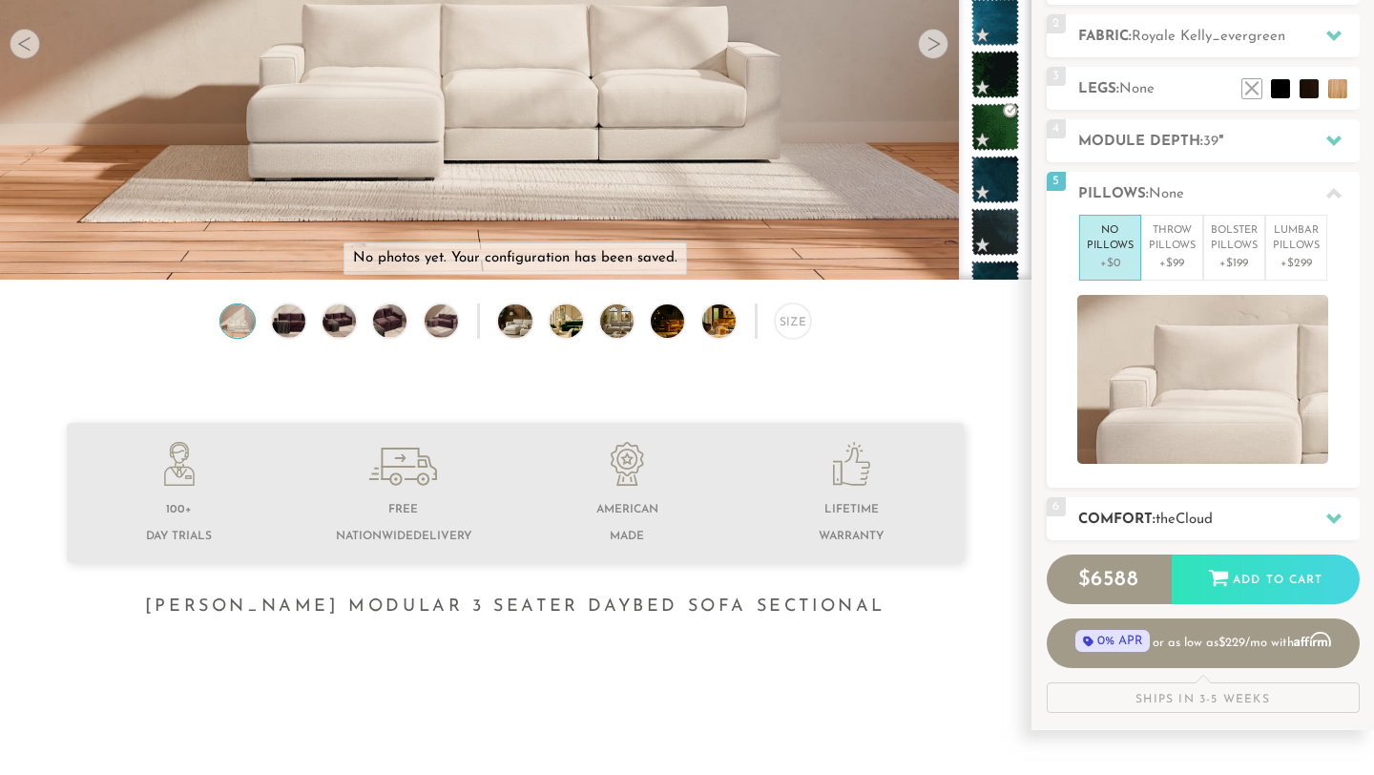
click at [1330, 513] on icon at bounding box center [1333, 518] width 15 height 10
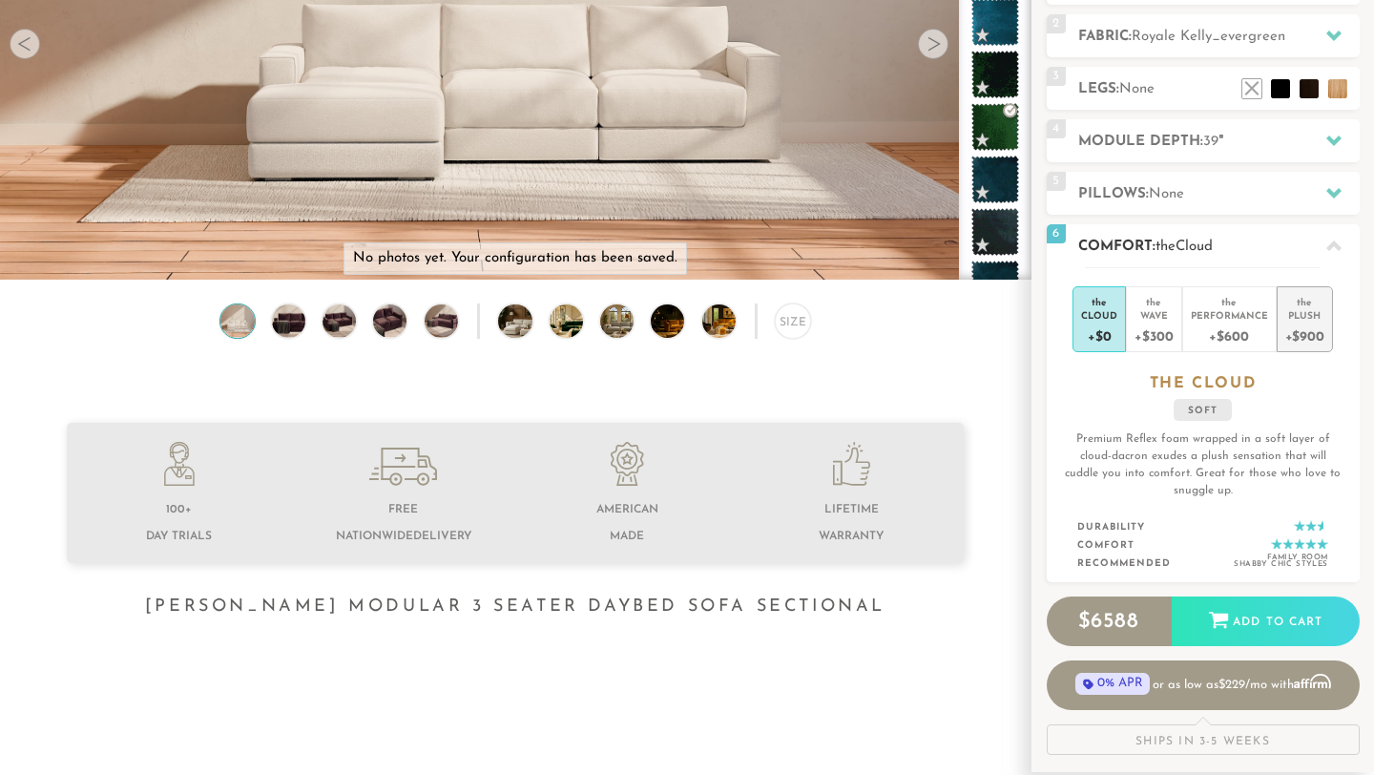
click at [1306, 325] on div "+$900" at bounding box center [1304, 336] width 39 height 28
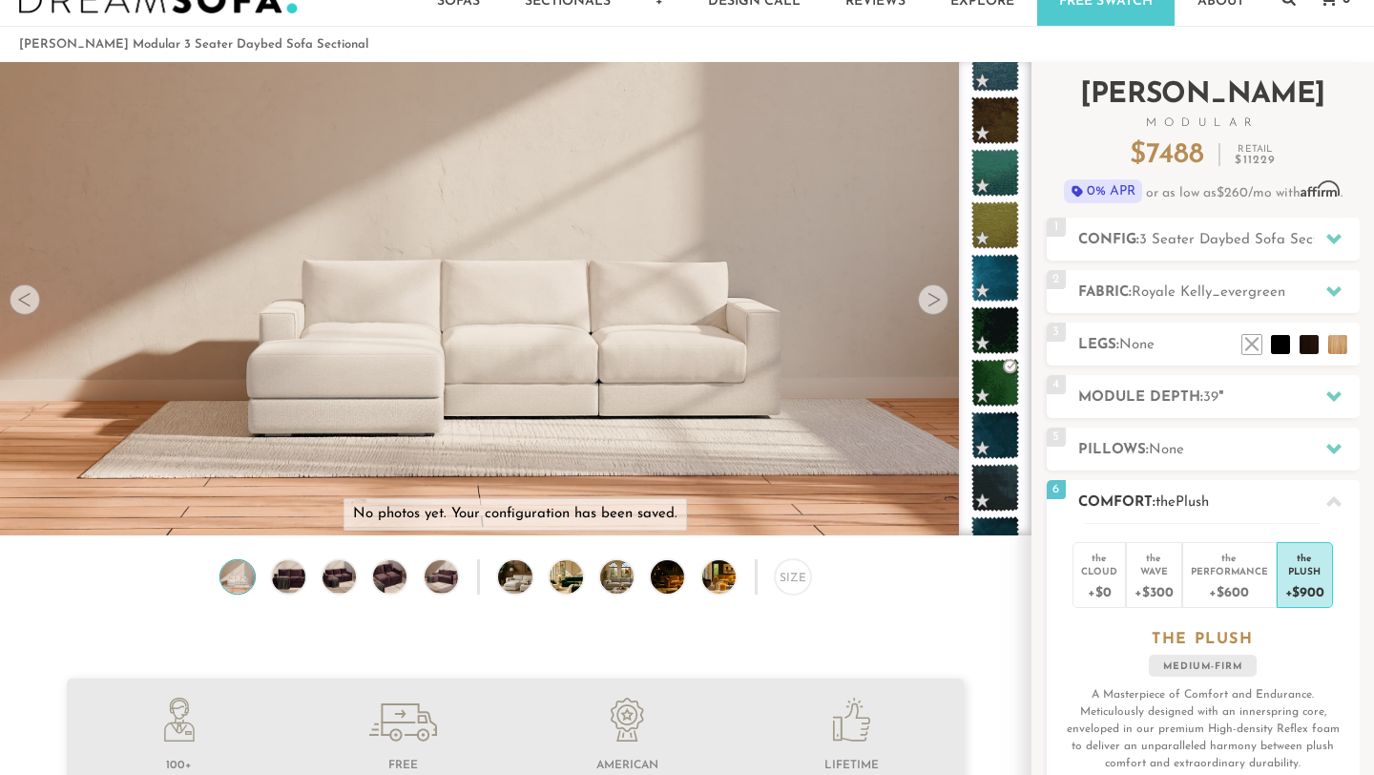
scroll to position [0, 0]
